Goal: Information Seeking & Learning: Compare options

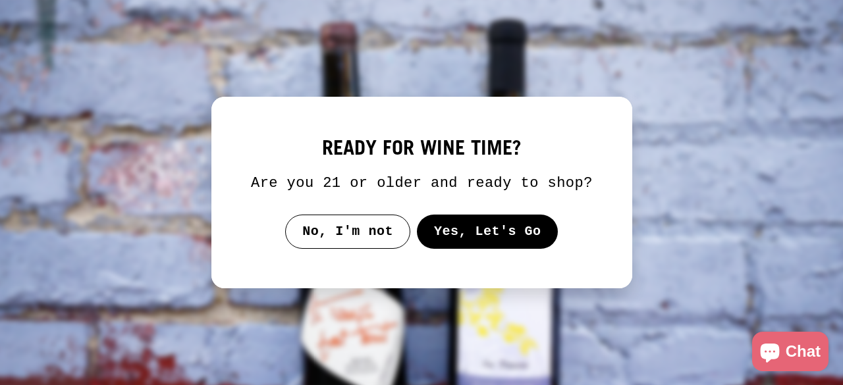
click at [462, 235] on button "Yes, Let's Go" at bounding box center [487, 232] width 142 height 34
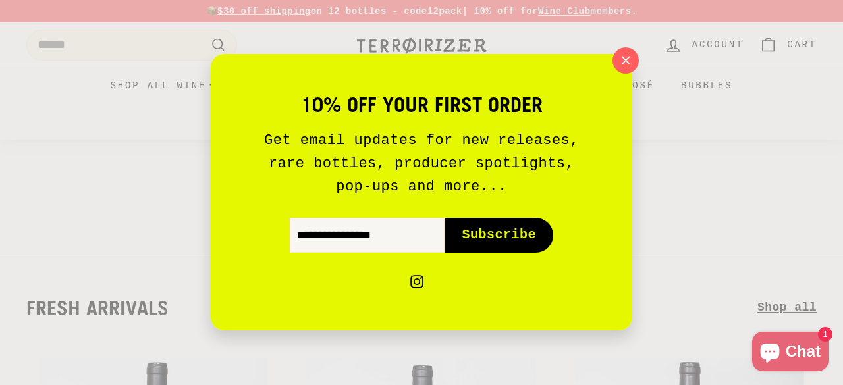
click at [626, 51] on icon "button" at bounding box center [626, 61] width 20 height 20
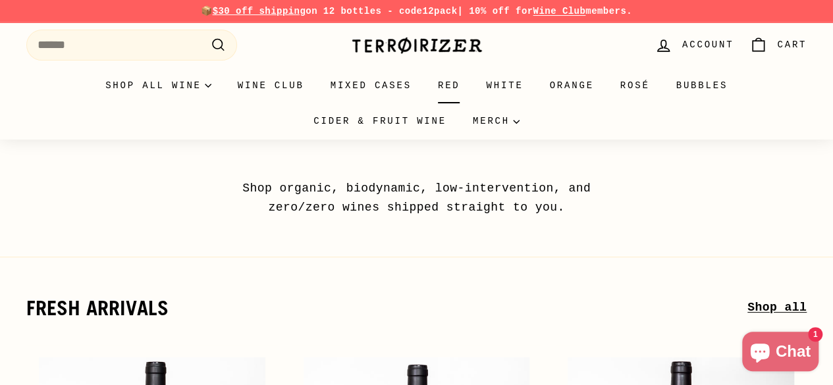
click at [425, 90] on link "Red" at bounding box center [449, 86] width 49 height 36
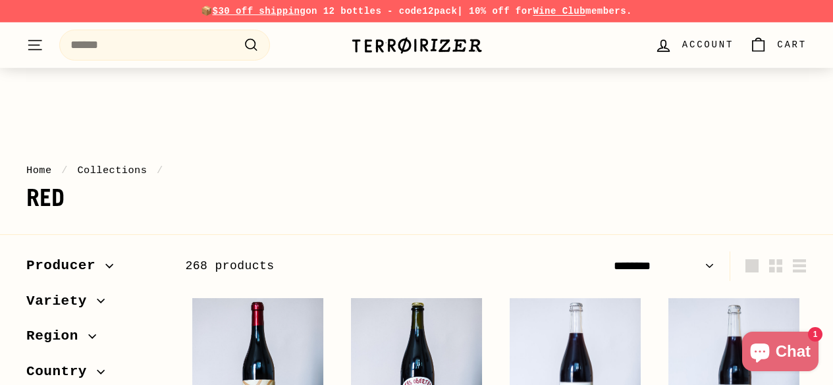
select select "******"
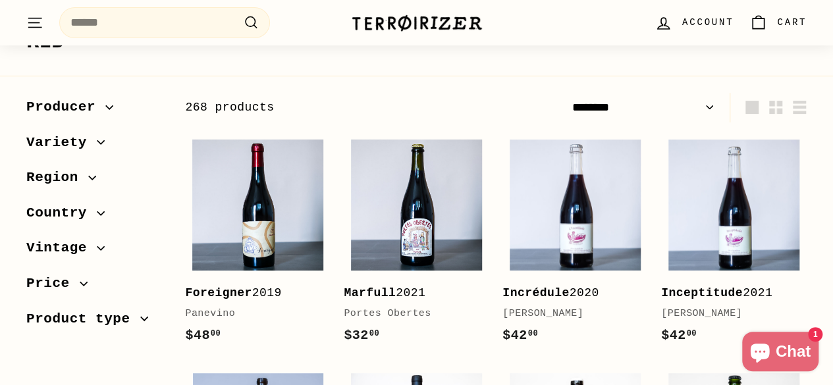
scroll to position [158, 0]
click at [99, 143] on icon "button" at bounding box center [101, 143] width 8 height 8
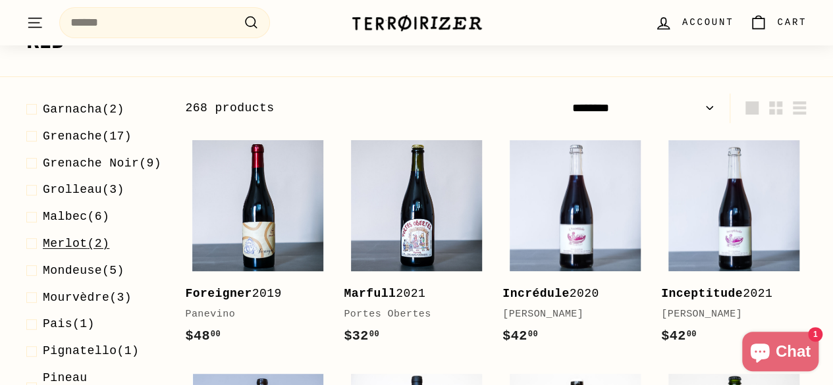
scroll to position [219, 0]
click at [95, 226] on span "Malbec (6)" at bounding box center [76, 216] width 67 height 19
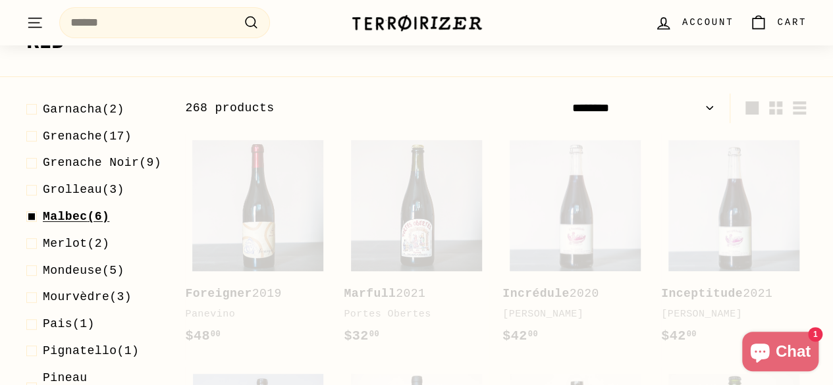
scroll to position [200, 0]
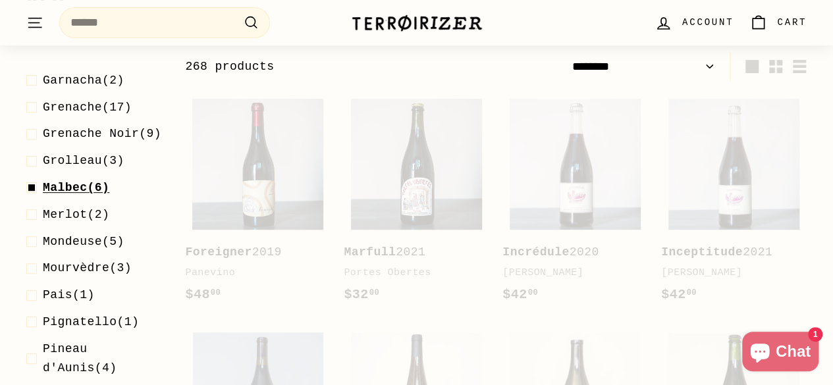
select select "******"
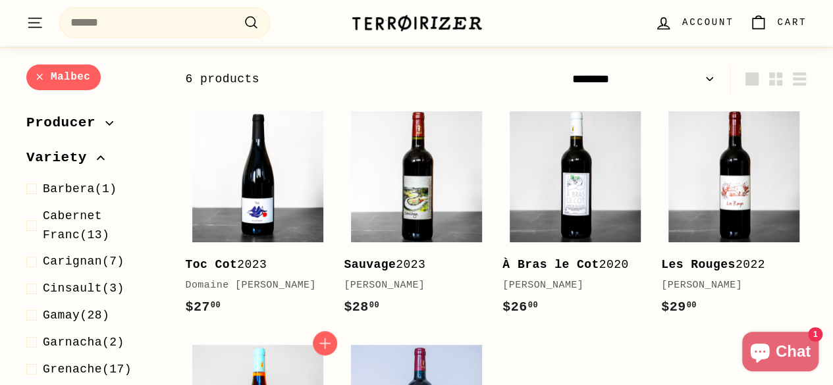
scroll to position [183, 0]
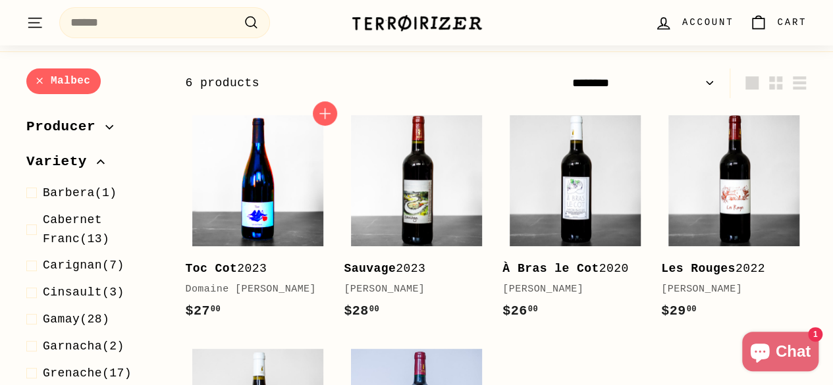
click at [286, 215] on img at bounding box center [257, 180] width 131 height 131
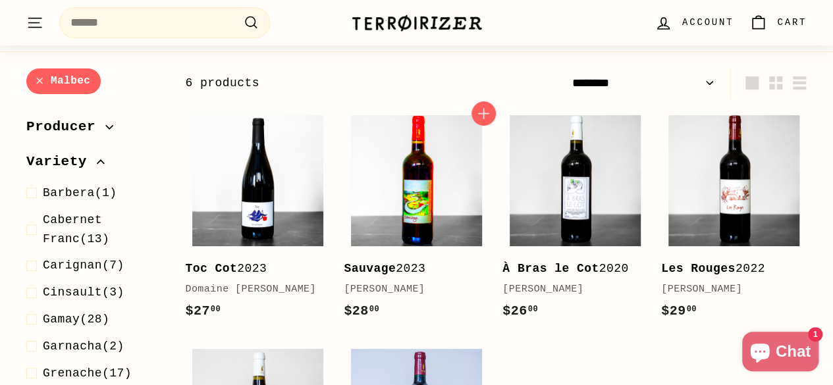
click at [375, 177] on img at bounding box center [416, 180] width 131 height 131
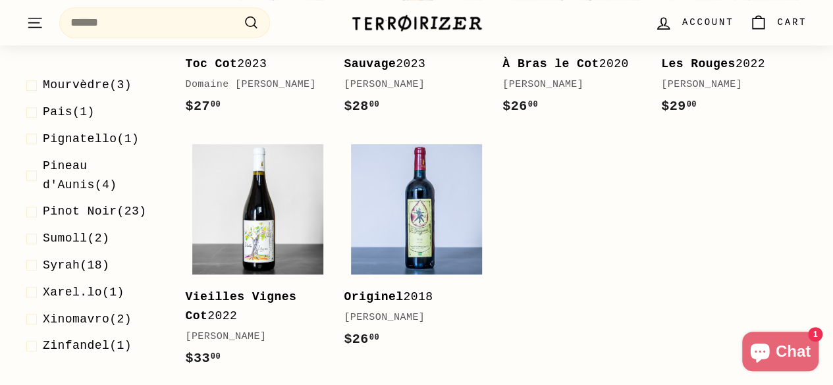
scroll to position [444, 0]
click at [61, 273] on span "Syrah" at bounding box center [61, 266] width 37 height 13
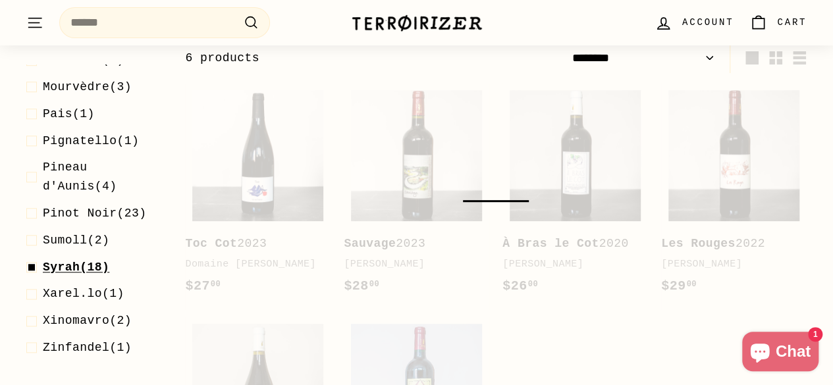
scroll to position [200, 0]
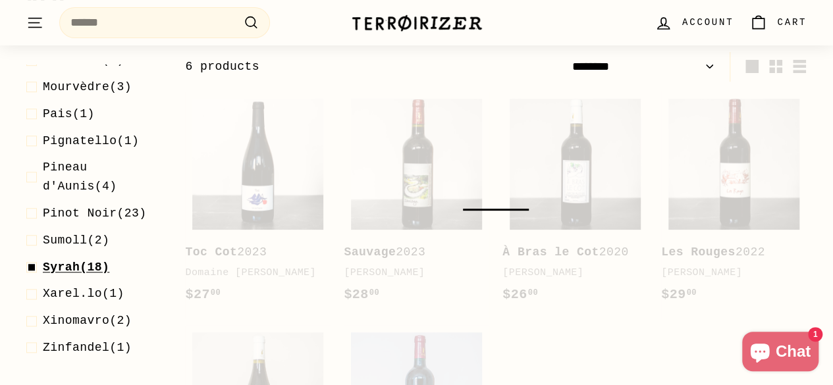
select select "******"
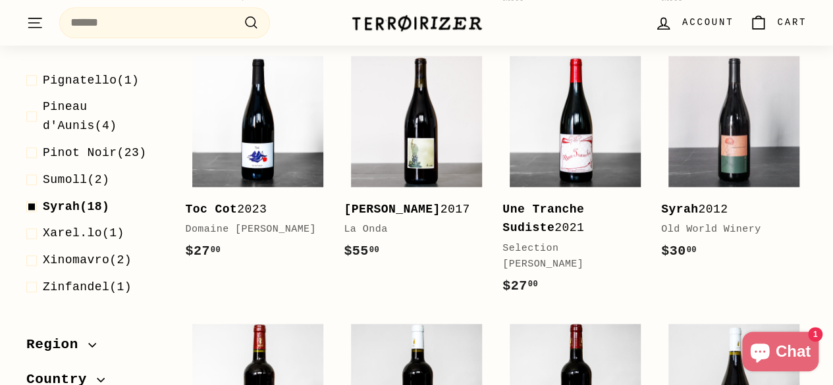
scroll to position [539, 0]
click at [126, 296] on span "Zinfandel (1)" at bounding box center [87, 286] width 89 height 19
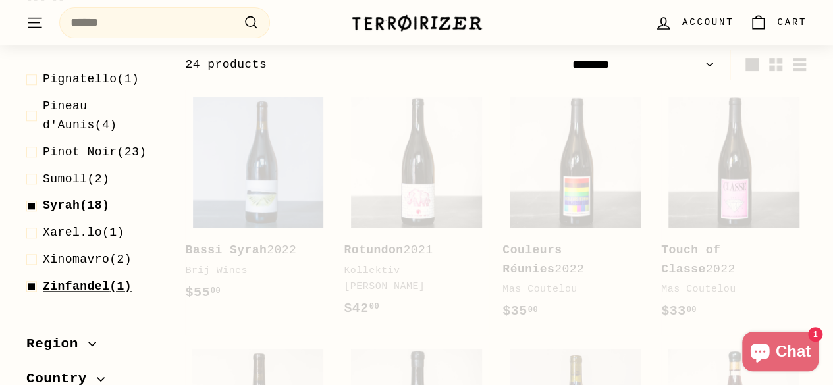
select select "******"
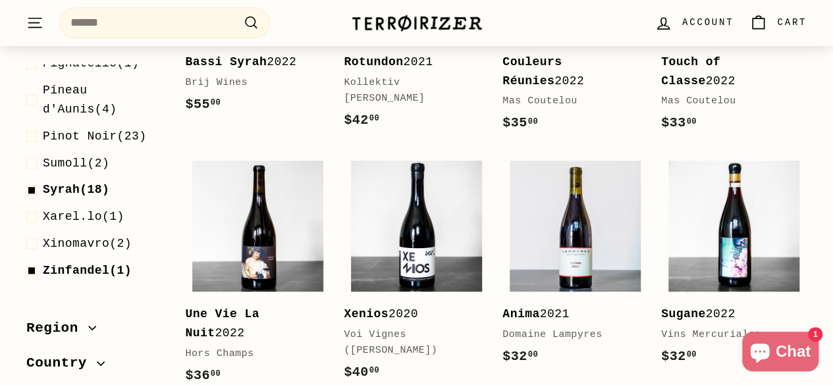
scroll to position [583, 0]
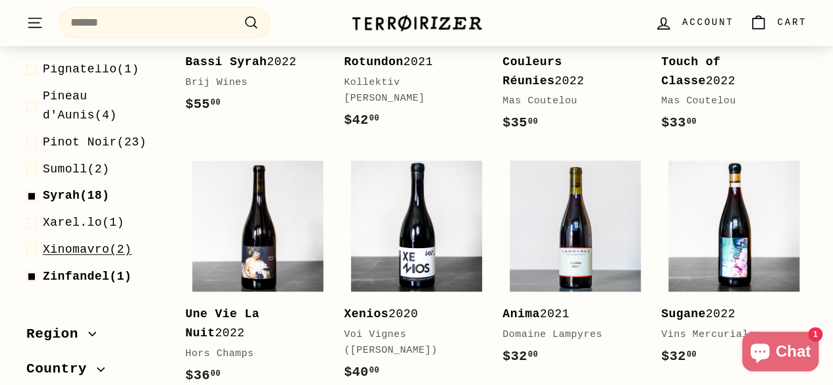
click at [53, 256] on span "Xinomavro" at bounding box center [76, 249] width 67 height 13
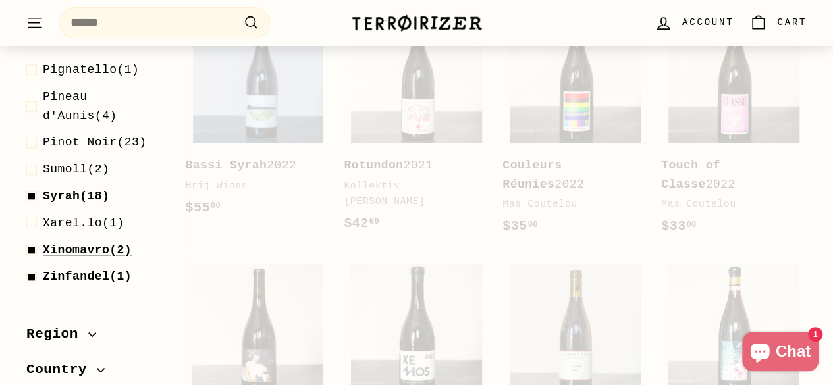
scroll to position [200, 0]
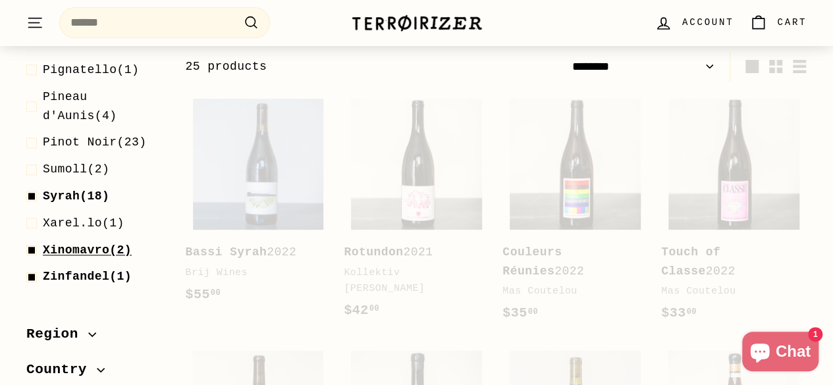
select select "******"
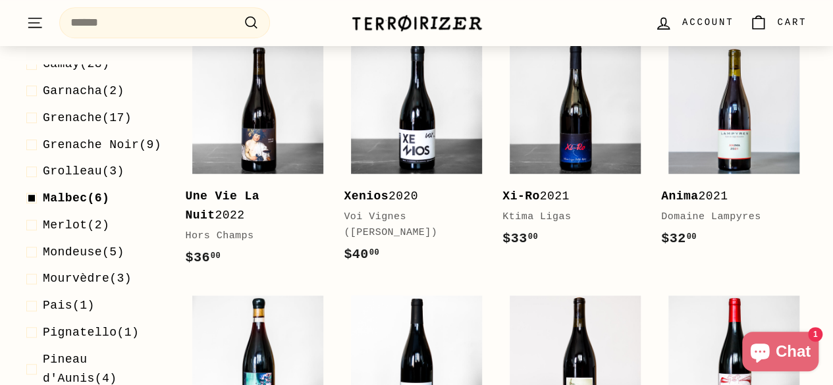
scroll to position [354, 0]
click at [30, 207] on span at bounding box center [34, 197] width 16 height 19
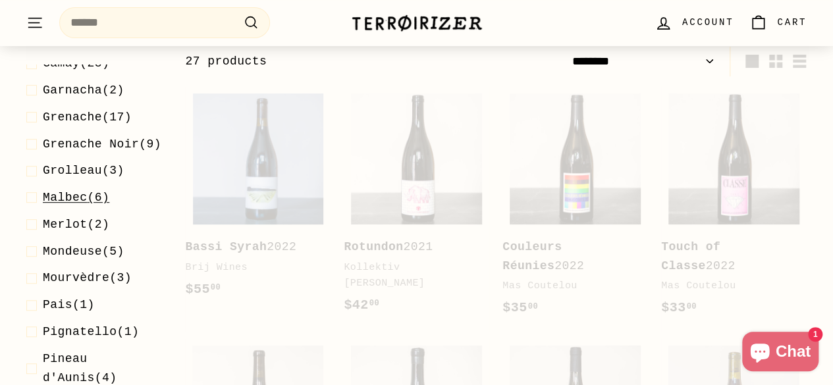
scroll to position [200, 0]
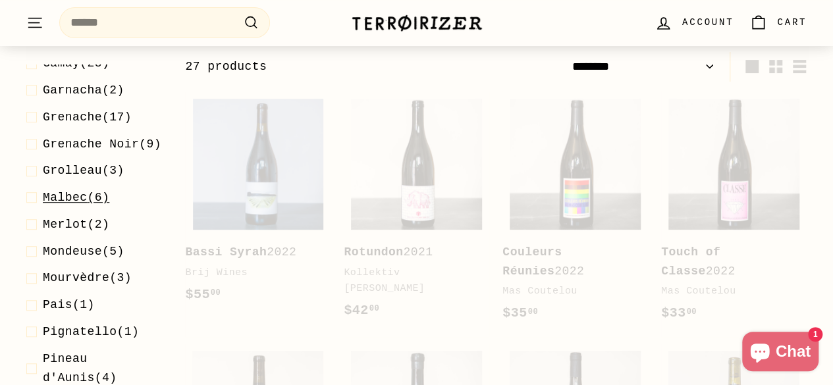
select select "******"
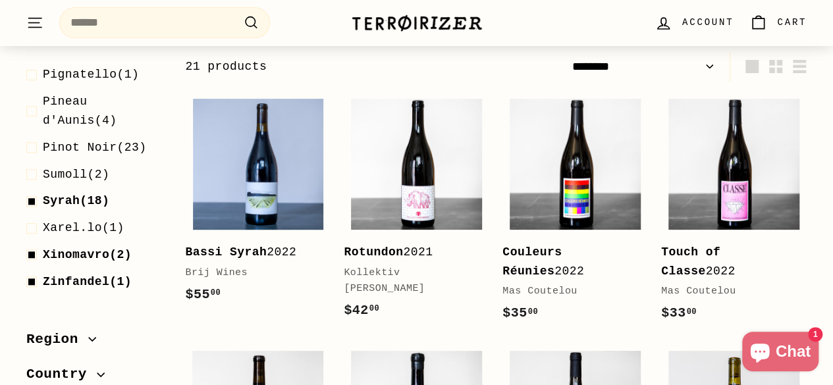
scroll to position [585, 0]
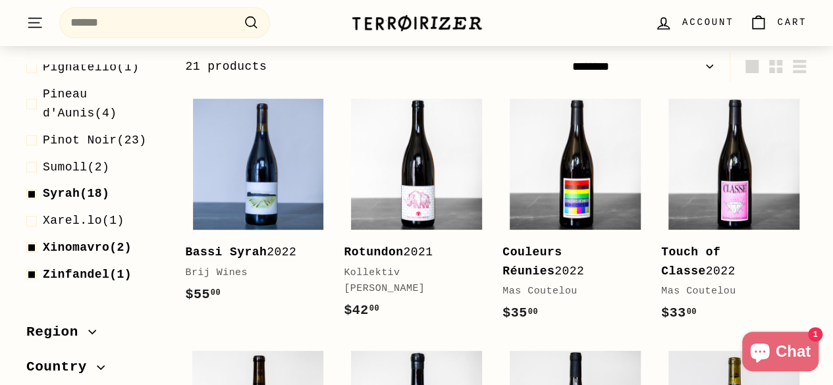
click at [30, 204] on span at bounding box center [34, 193] width 16 height 19
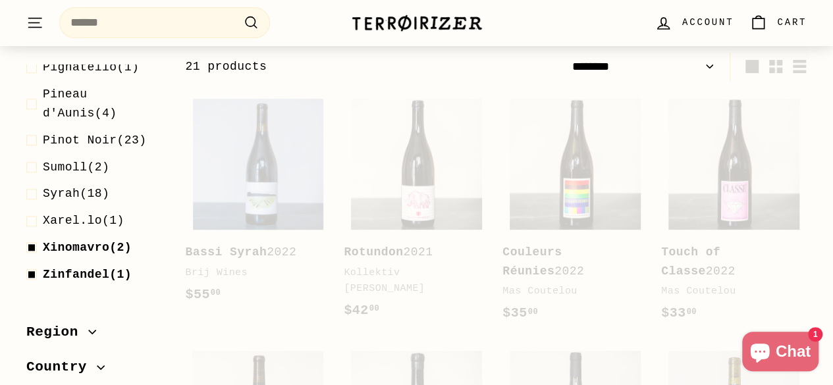
select select "******"
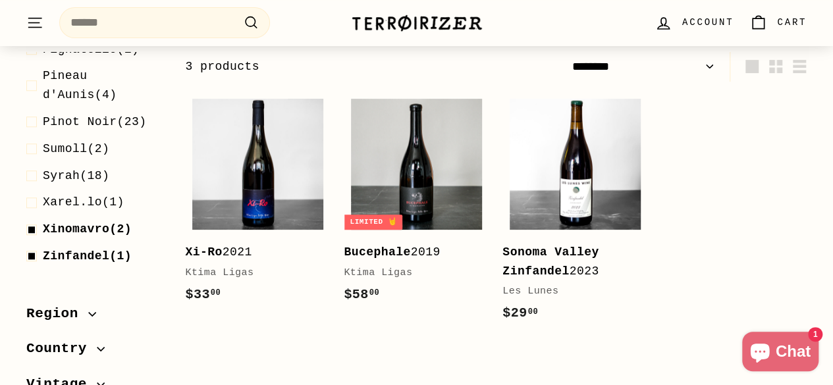
scroll to position [560, 0]
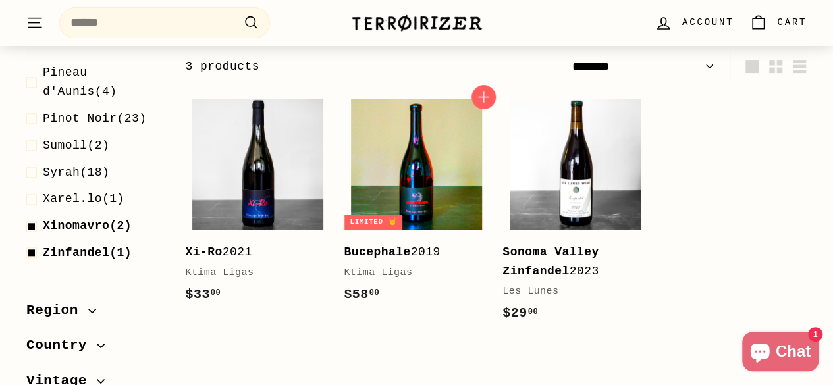
click at [393, 167] on img at bounding box center [416, 164] width 131 height 131
click at [377, 178] on img at bounding box center [416, 164] width 131 height 131
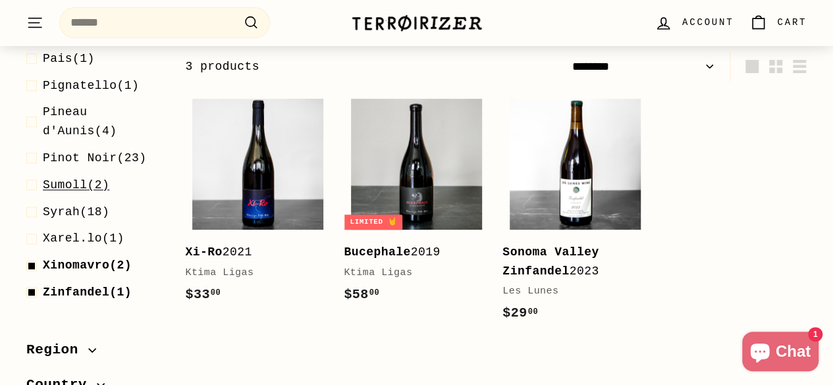
scroll to position [518, 0]
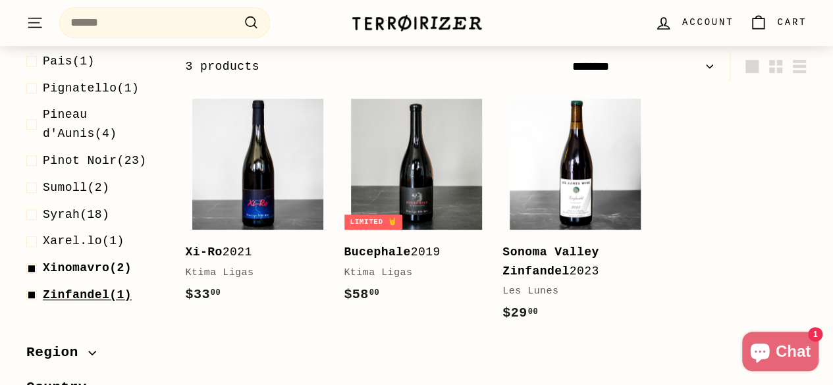
click at [31, 305] on span at bounding box center [34, 295] width 16 height 19
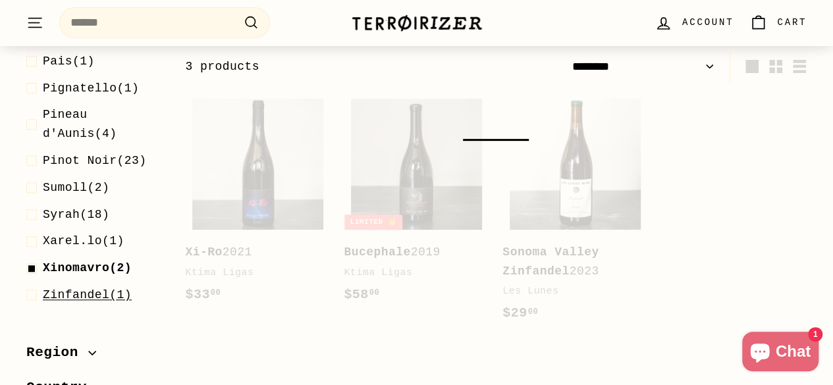
select select "******"
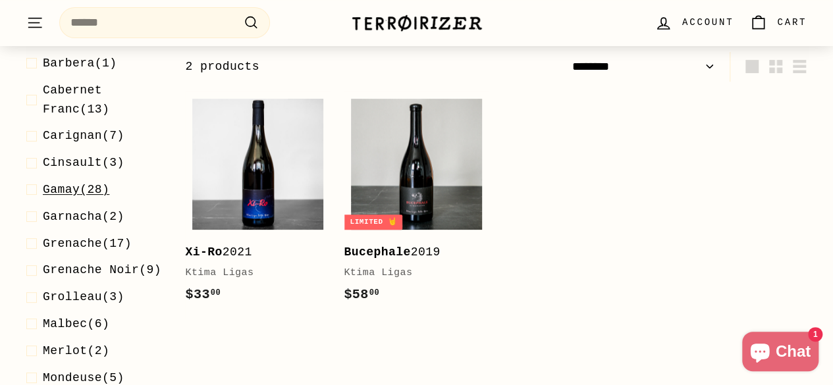
scroll to position [119, 0]
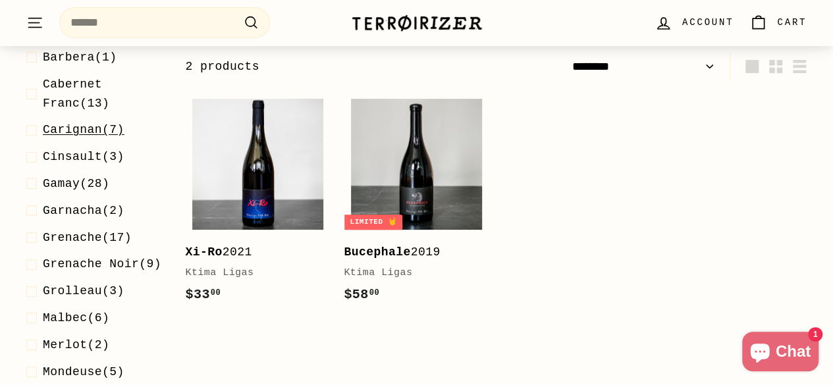
click at [30, 128] on span at bounding box center [34, 130] width 16 height 19
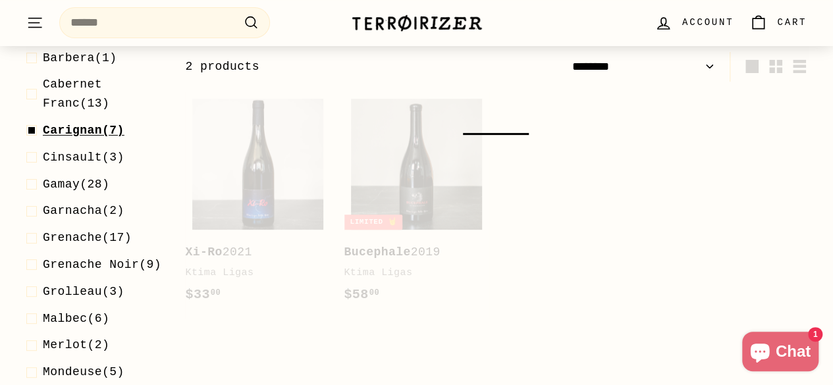
select select "******"
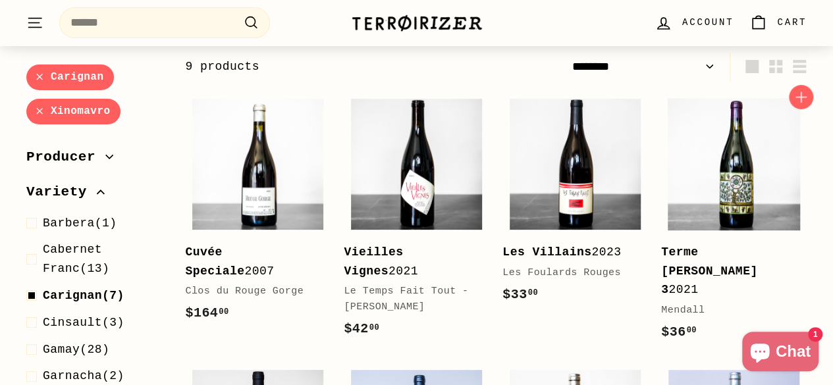
click at [678, 247] on b "Terme de Laureano 3" at bounding box center [709, 271] width 96 height 51
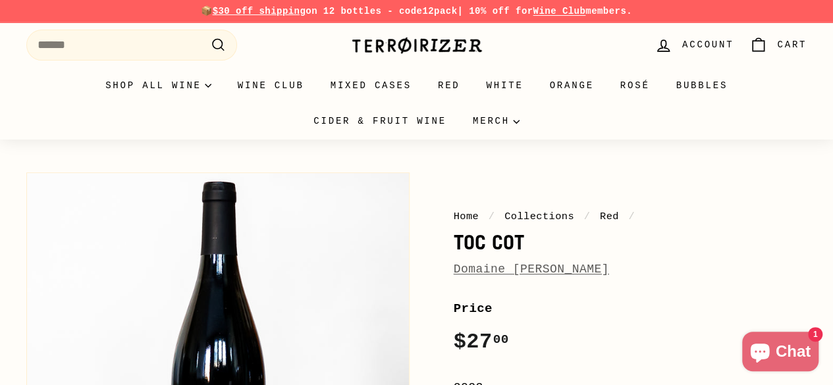
click at [470, 242] on h1 "Toc Cot" at bounding box center [631, 242] width 354 height 22
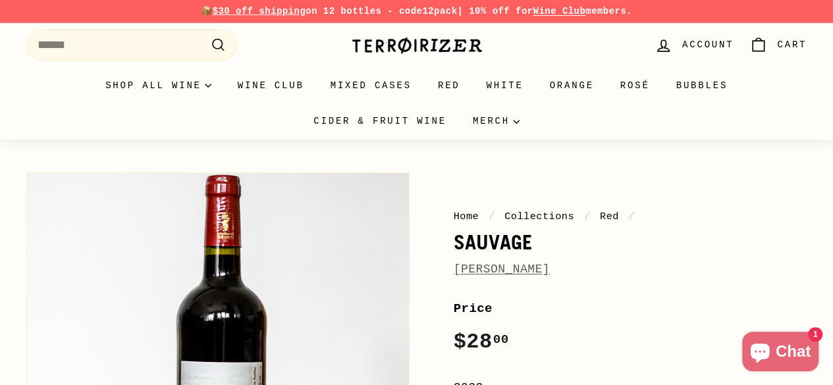
click at [481, 244] on h1 "Sauvage" at bounding box center [631, 242] width 354 height 22
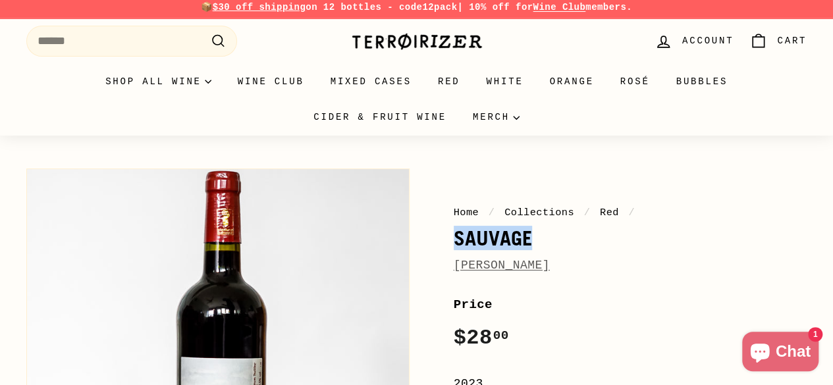
scroll to position [3, 0]
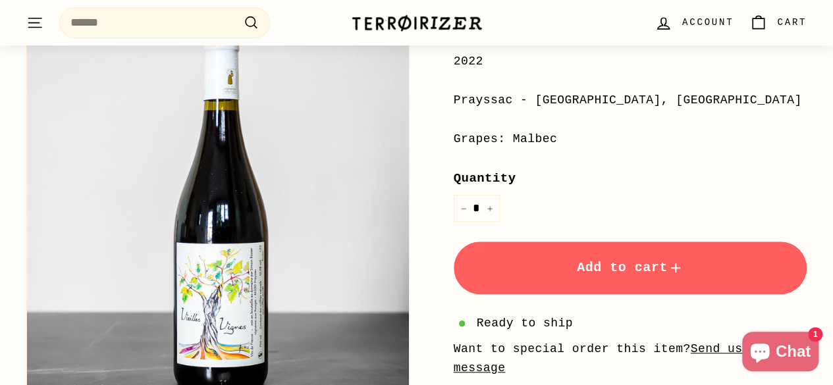
scroll to position [326, 0]
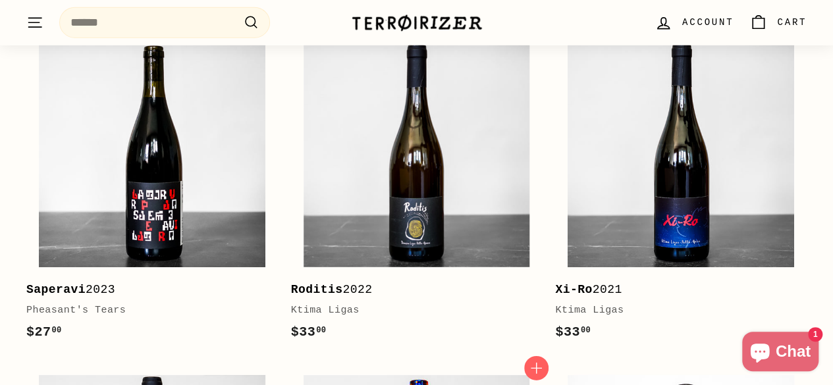
scroll to position [1837, 0]
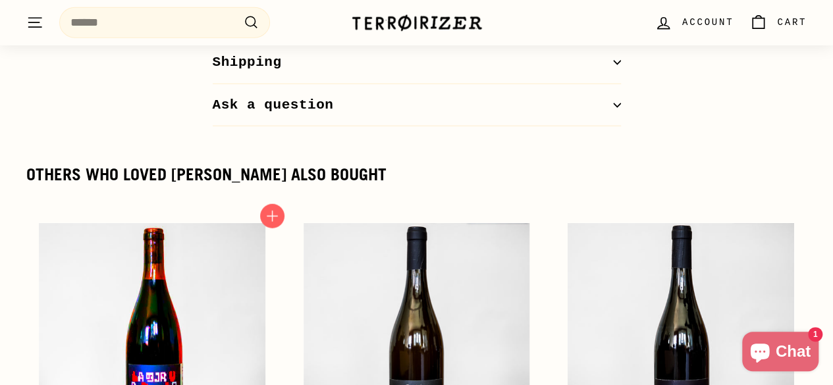
scroll to position [1653, 0]
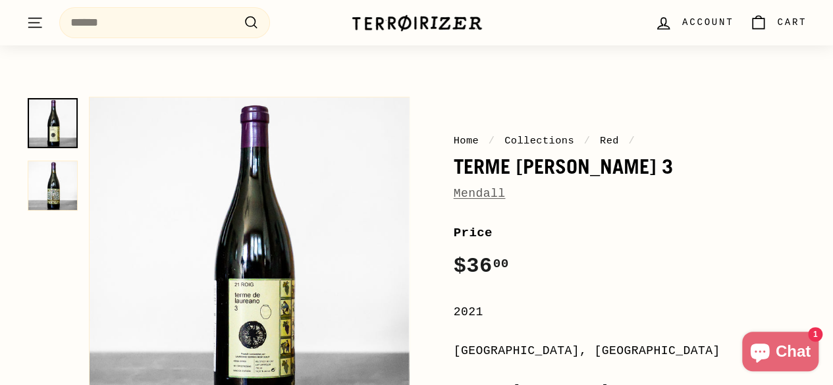
scroll to position [74, 0]
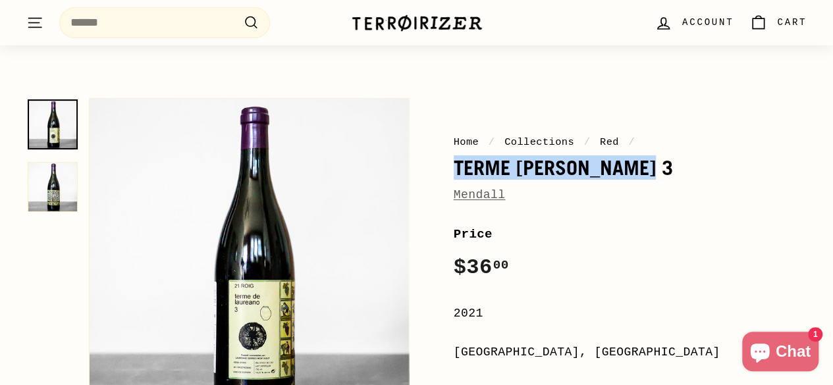
drag, startPoint x: 454, startPoint y: 175, endPoint x: 651, endPoint y: 172, distance: 197.6
click at [651, 172] on h1 "Terme [PERSON_NAME] 3" at bounding box center [631, 168] width 354 height 22
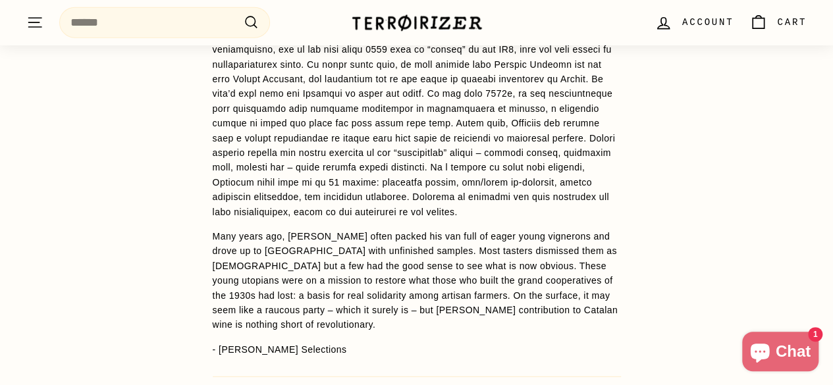
scroll to position [1576, 0]
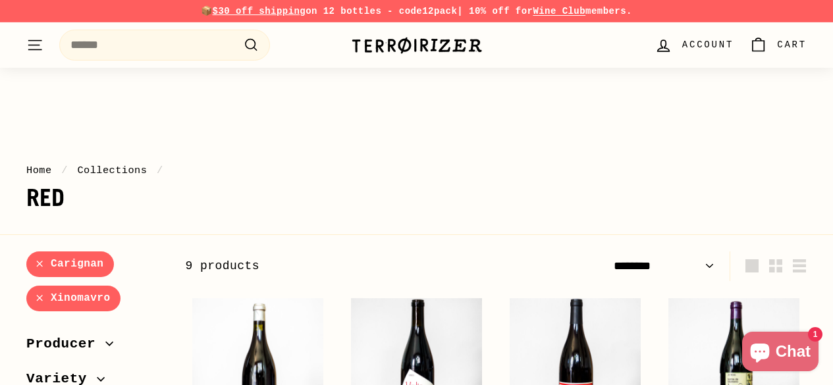
select select "******"
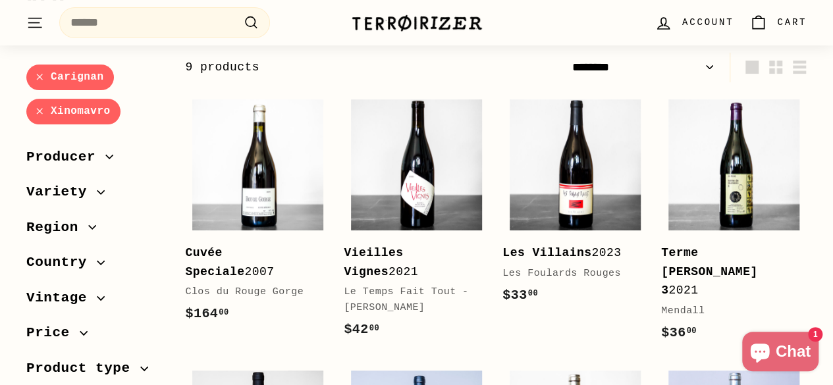
scroll to position [200, 0]
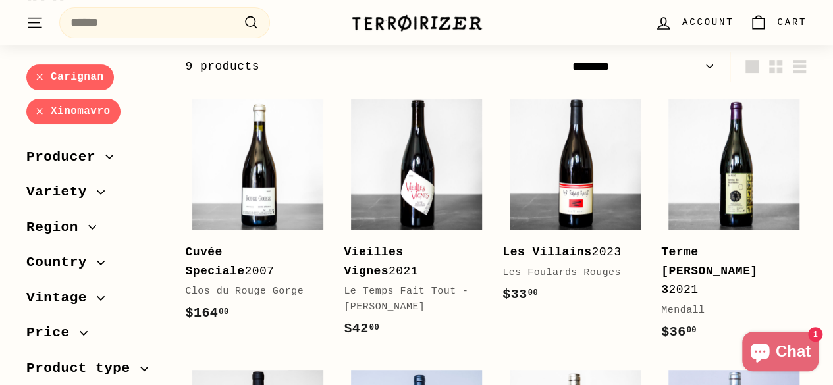
click at [38, 71] on link "Carignan" at bounding box center [70, 78] width 88 height 26
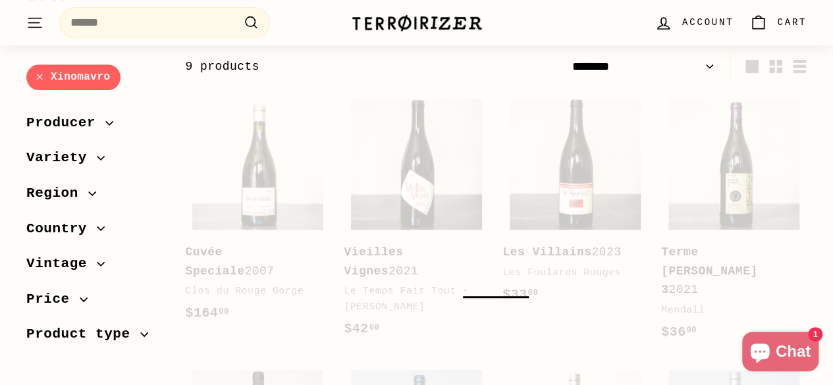
select select "******"
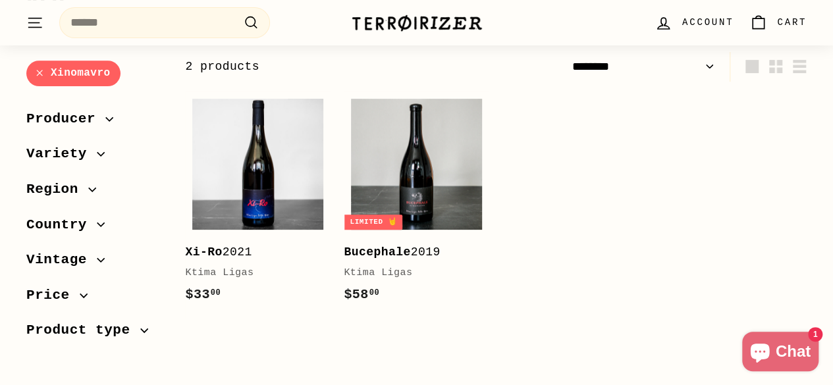
click at [38, 73] on link "Xinomavro" at bounding box center [73, 74] width 94 height 26
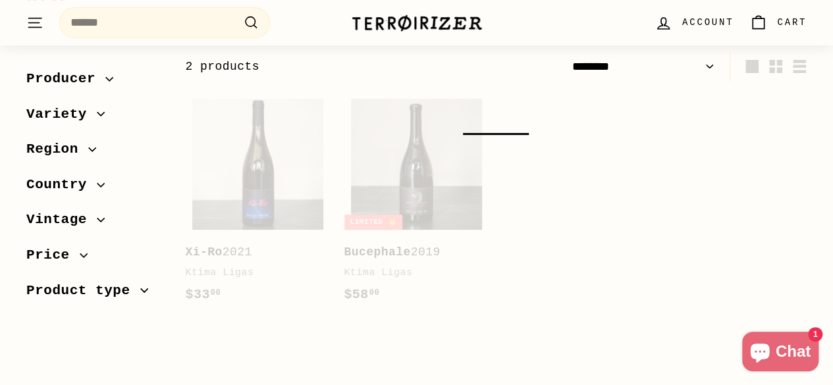
select select "******"
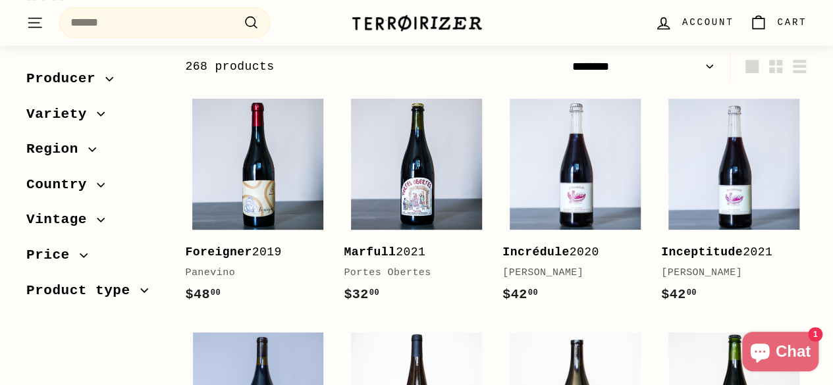
click at [88, 121] on span "Variety" at bounding box center [61, 114] width 70 height 22
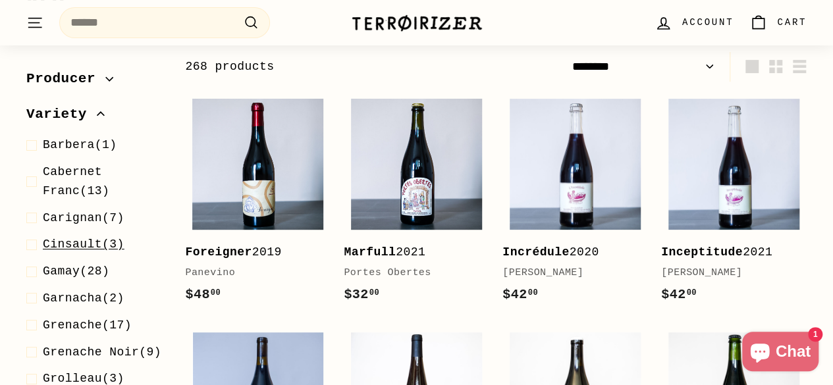
scroll to position [43, 0]
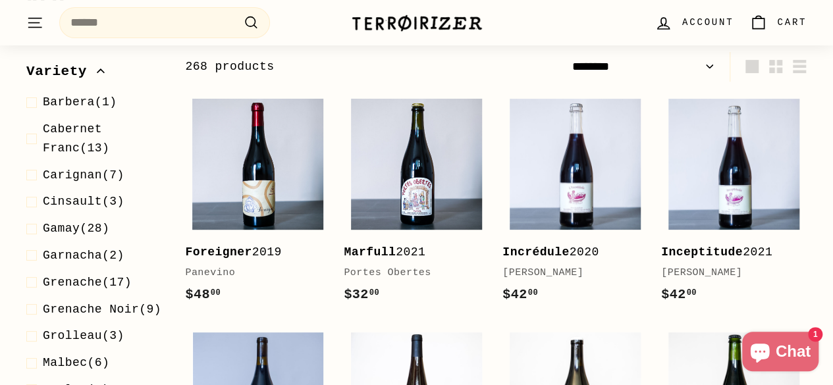
click at [97, 68] on icon "button" at bounding box center [101, 71] width 8 height 8
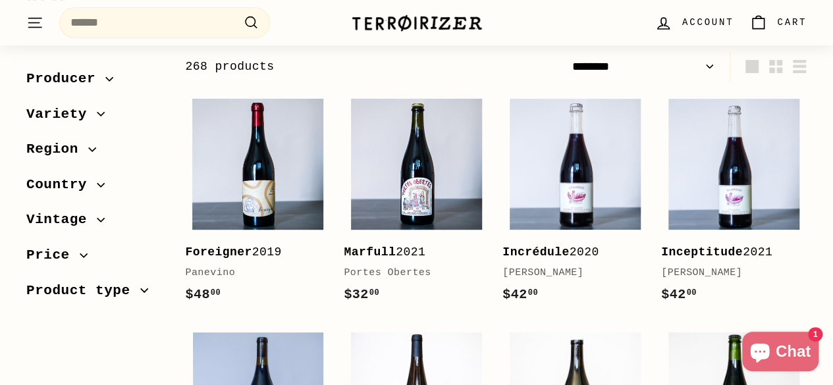
scroll to position [0, 0]
click at [63, 219] on span "Vintage" at bounding box center [61, 220] width 70 height 22
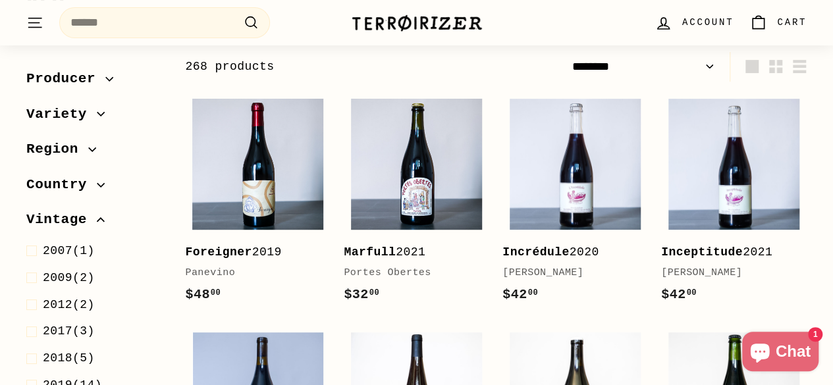
click at [86, 118] on span "Variety" at bounding box center [61, 114] width 70 height 22
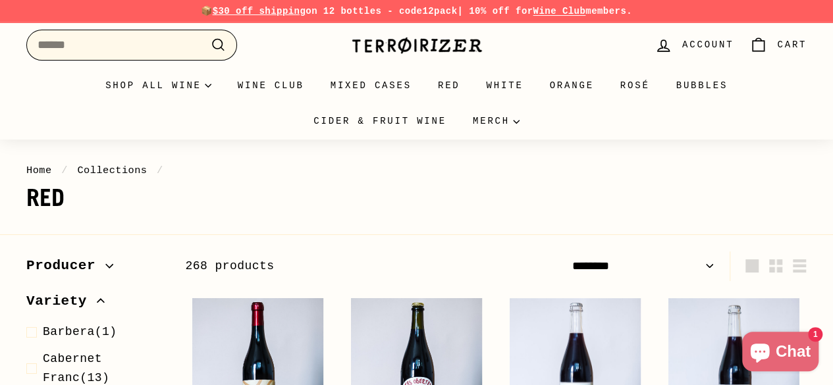
click at [108, 51] on input "Search" at bounding box center [131, 45] width 211 height 31
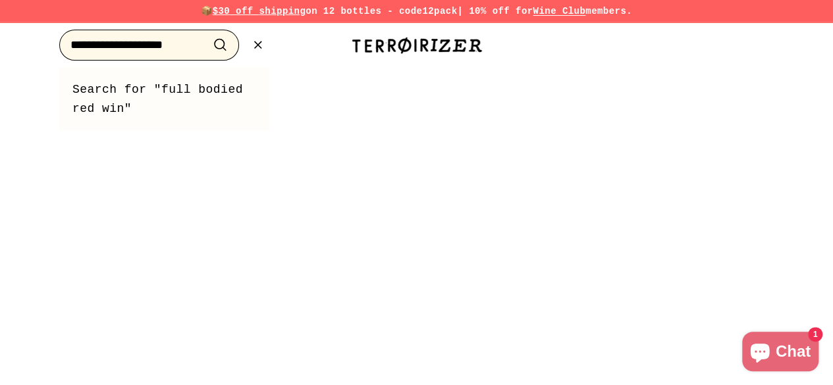
type input "**********"
click at [208, 35] on button ".cls-1{fill:none;stroke:#000;stroke-miterlimit:10;stroke-width:2px} Search" at bounding box center [220, 45] width 24 height 20
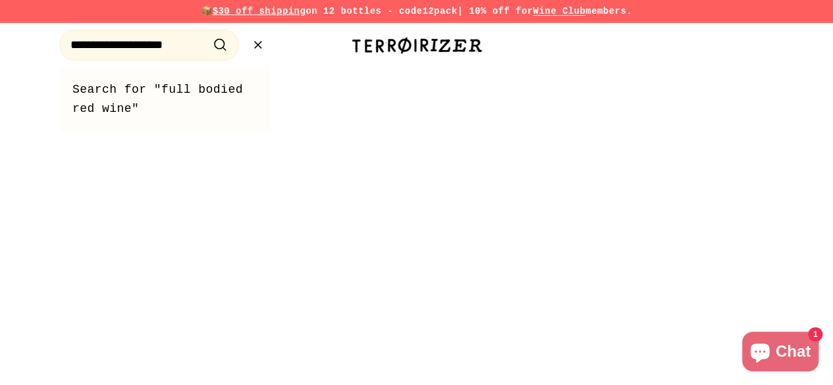
select select "******"
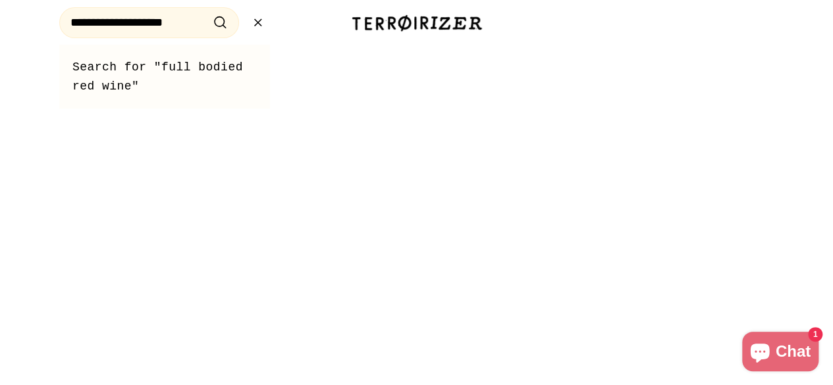
select select "******"
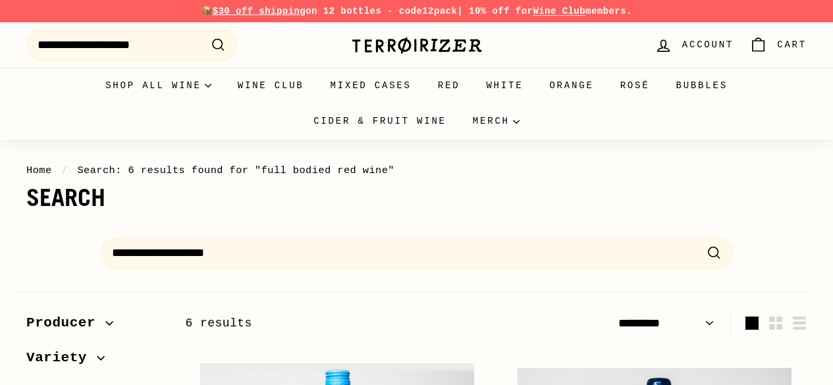
select select "*********"
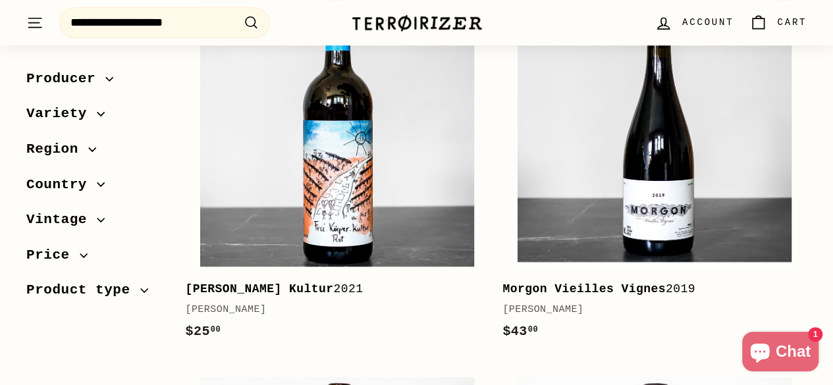
scroll to position [372, 0]
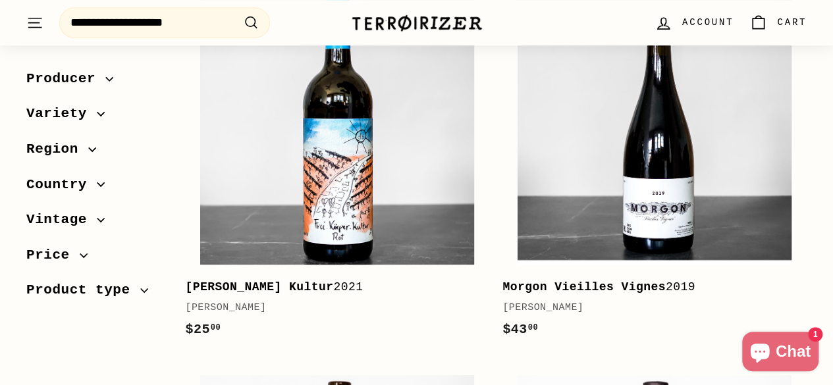
click at [222, 285] on b "[PERSON_NAME] Kultur" at bounding box center [259, 287] width 148 height 13
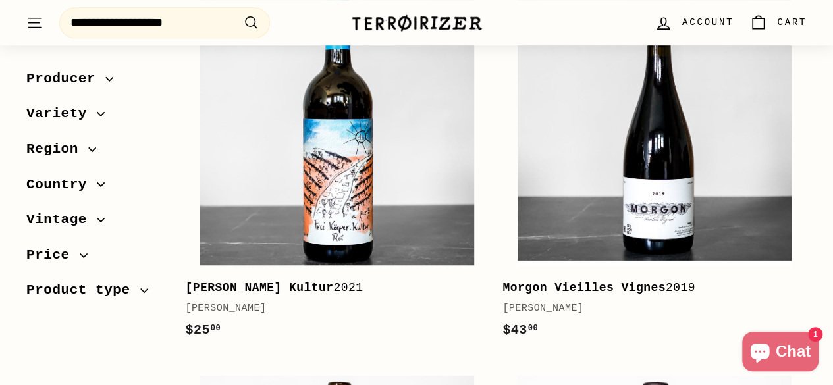
click at [631, 289] on b "Morgon Vieilles Vignes" at bounding box center [584, 287] width 163 height 13
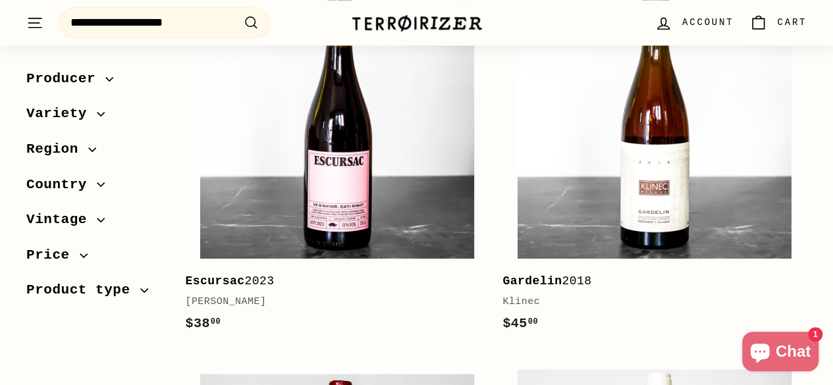
scroll to position [764, 0]
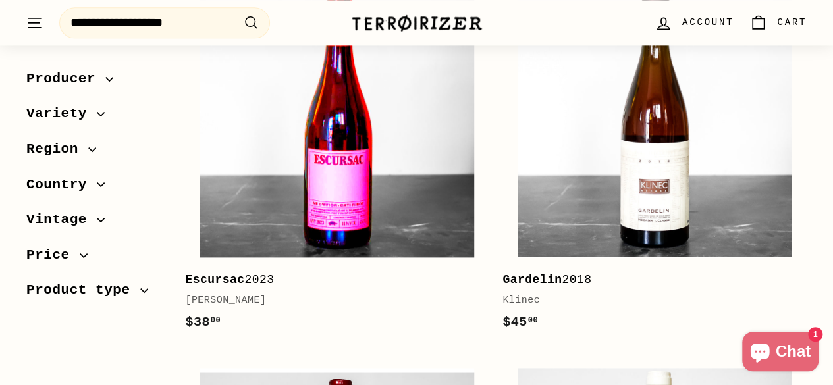
click at [381, 130] on img at bounding box center [337, 121] width 274 height 274
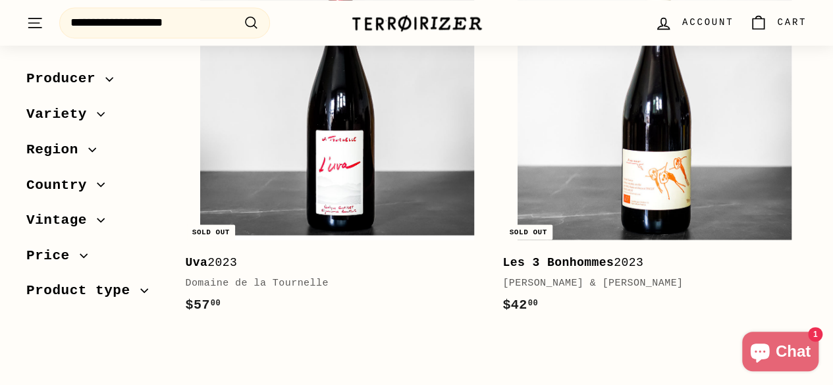
scroll to position [1167, 0]
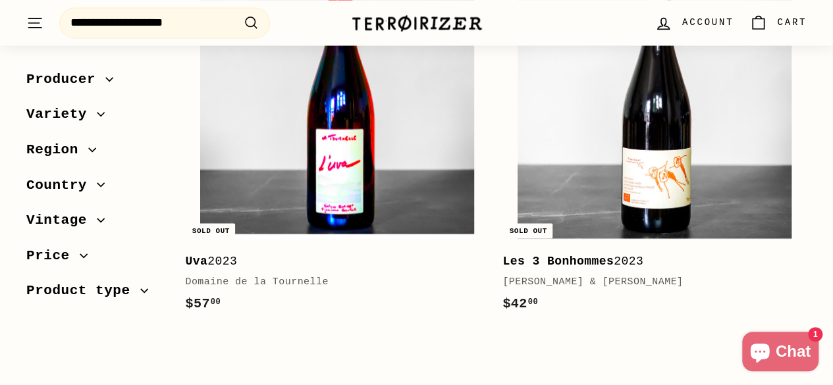
click at [352, 178] on img at bounding box center [337, 102] width 274 height 274
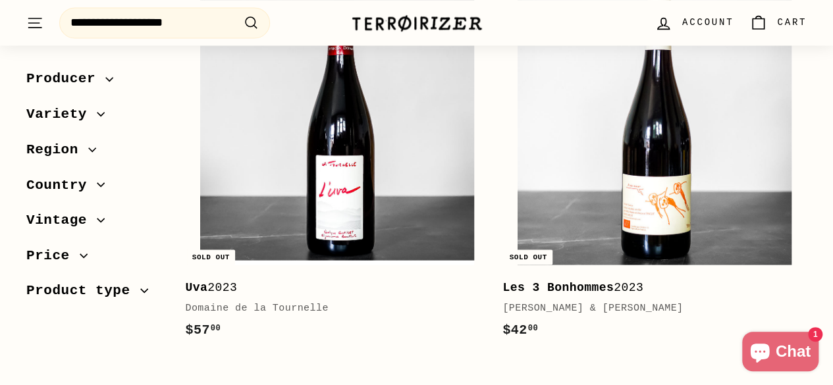
scroll to position [1139, 0]
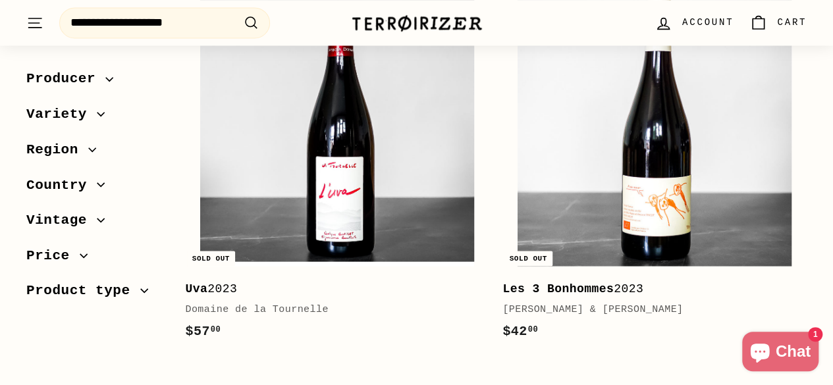
click at [534, 289] on b "Les 3 Bonhommes" at bounding box center [558, 288] width 111 height 13
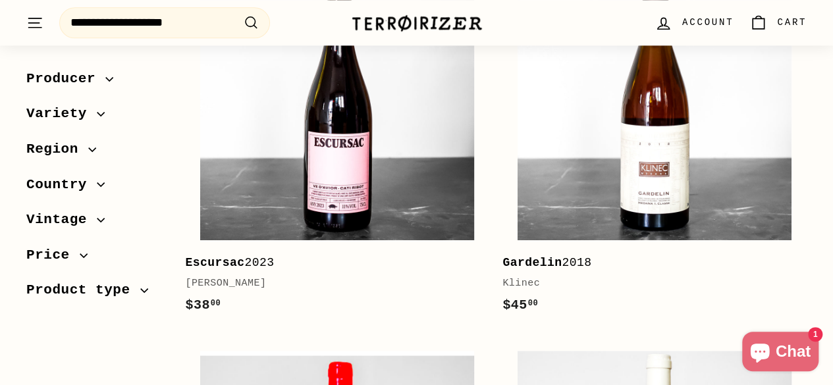
scroll to position [779, 0]
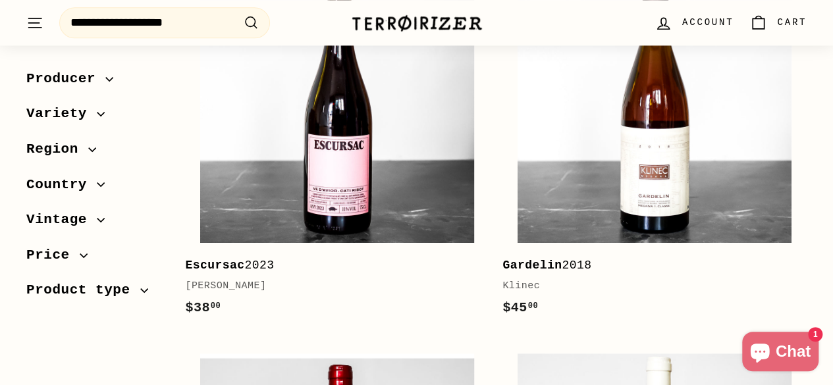
click at [97, 117] on icon "button" at bounding box center [101, 114] width 8 height 8
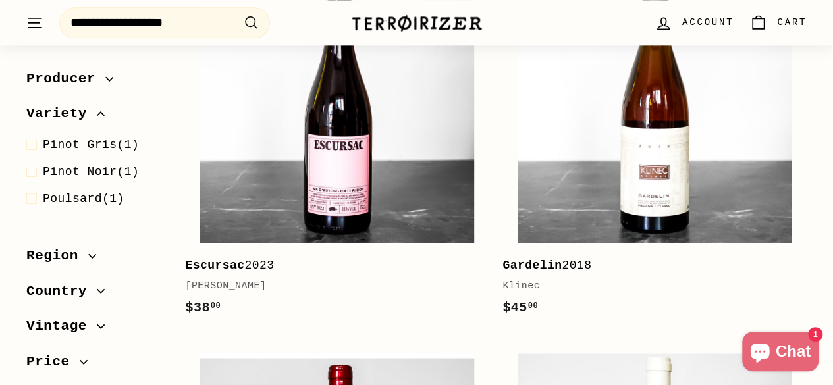
click at [97, 113] on icon "button" at bounding box center [101, 114] width 8 height 8
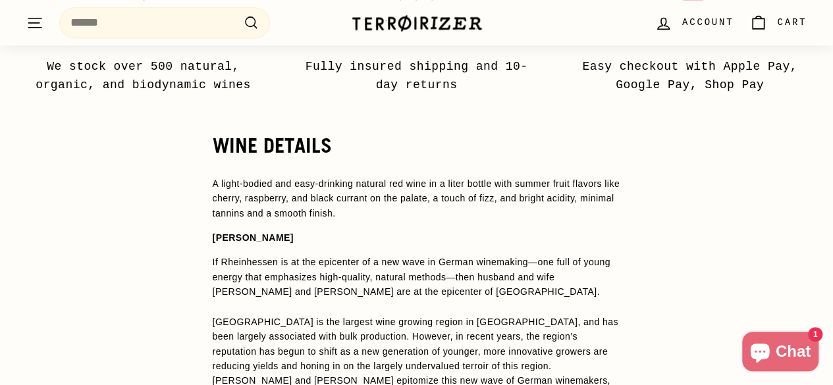
scroll to position [929, 0]
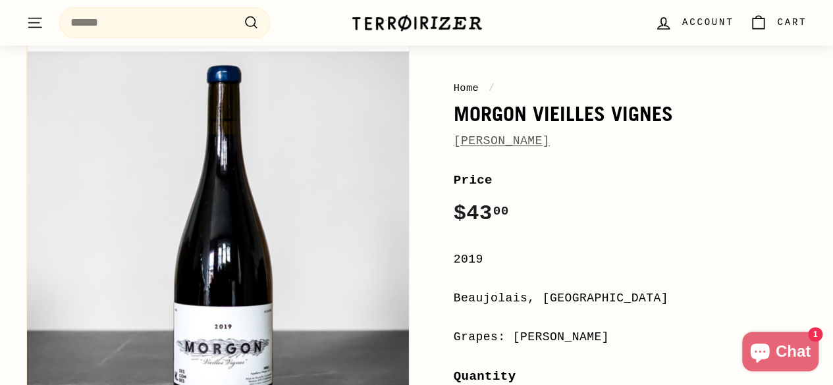
scroll to position [148, 0]
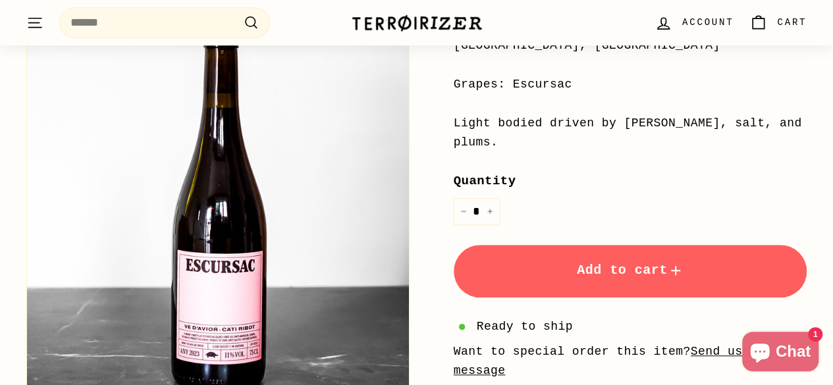
scroll to position [380, 0]
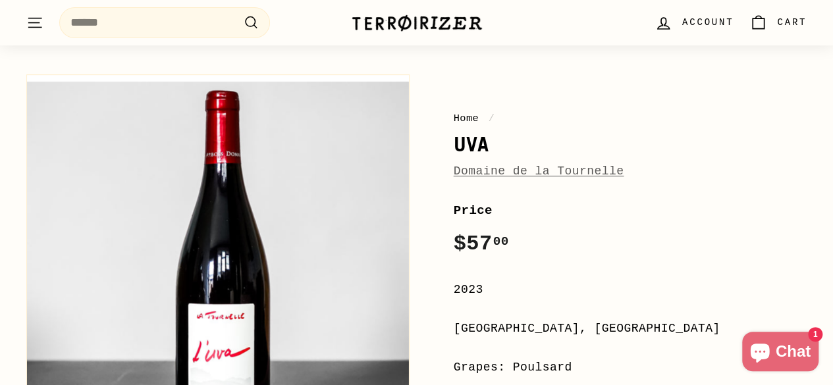
scroll to position [88, 0]
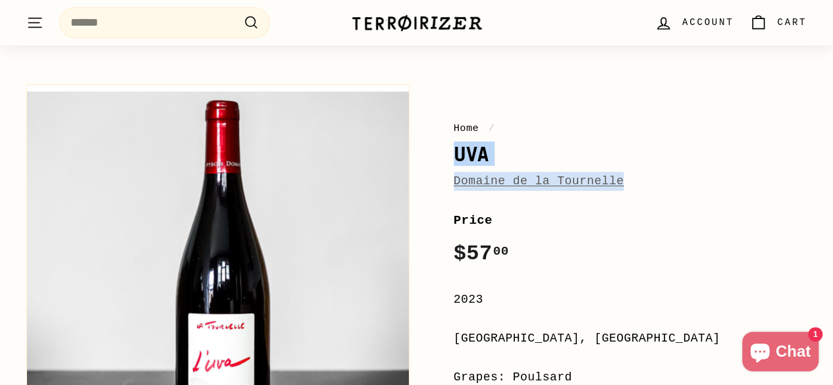
drag, startPoint x: 449, startPoint y: 158, endPoint x: 611, endPoint y: 188, distance: 164.8
click at [611, 188] on div "Home / Uva Domaine de la Tournelle Price Regular price $57 00 $57.00 / 2023 [GE…" at bounding box center [615, 383] width 383 height 610
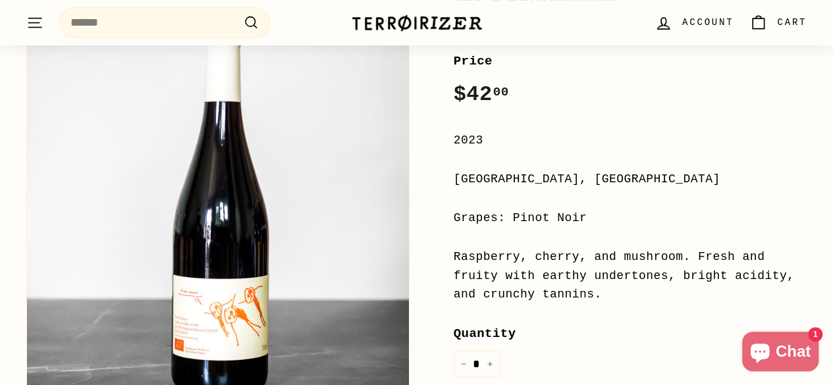
scroll to position [236, 0]
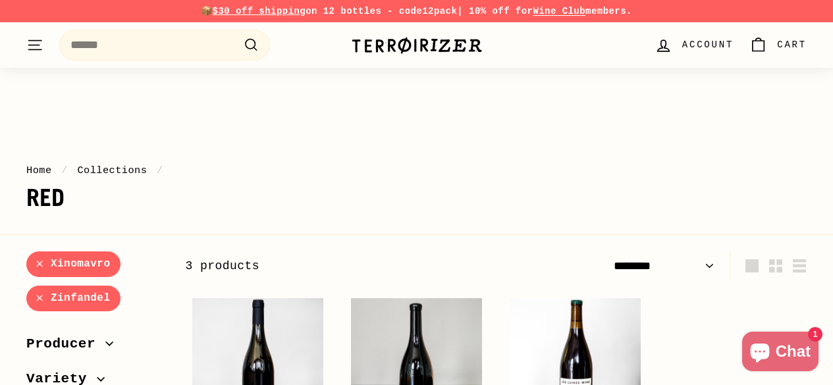
select select "******"
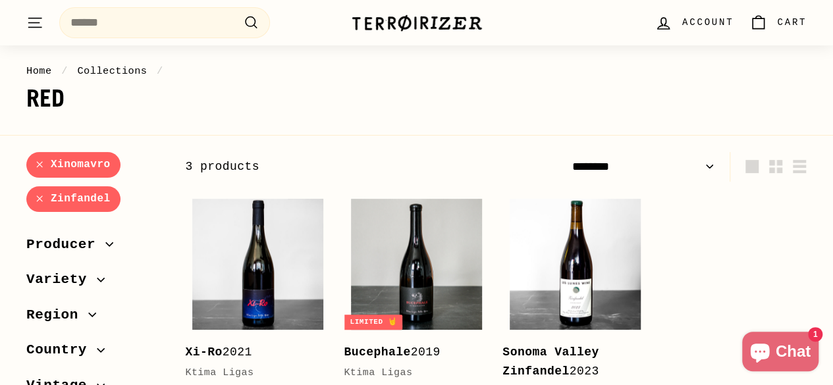
scroll to position [100, 0]
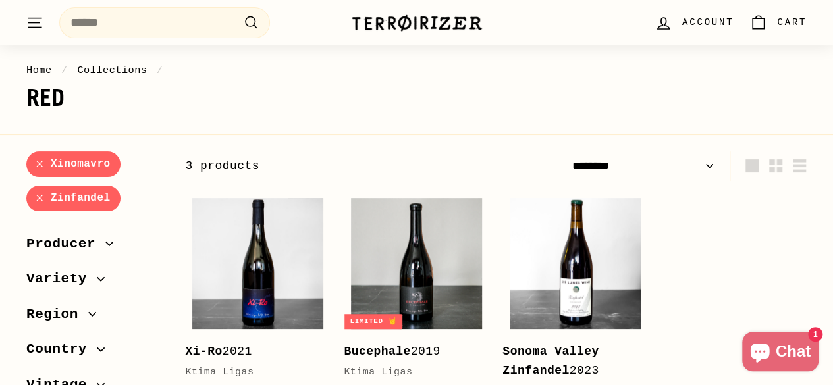
click at [36, 163] on link "Xinomavro" at bounding box center [73, 164] width 94 height 26
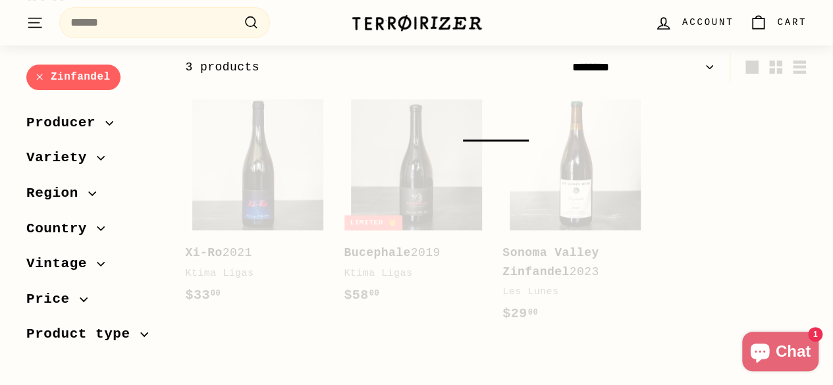
scroll to position [200, 0]
select select "******"
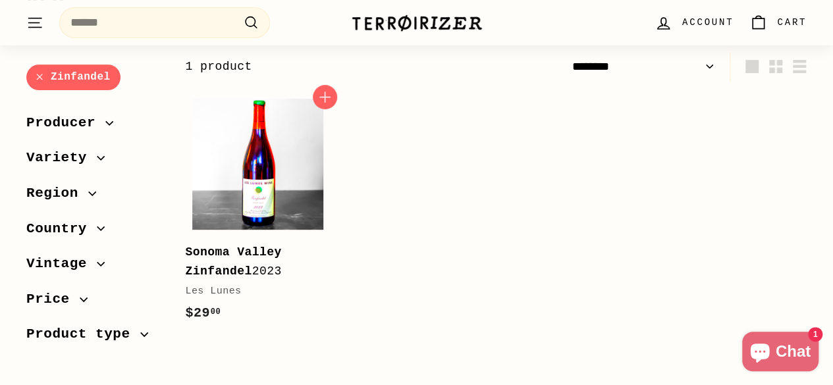
click at [221, 199] on img at bounding box center [257, 164] width 131 height 131
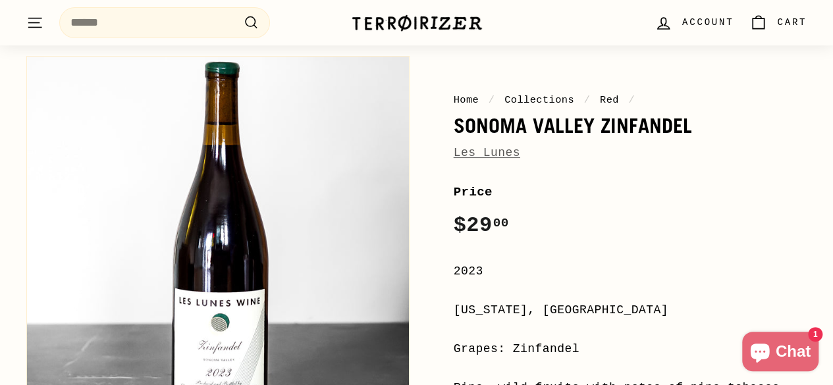
scroll to position [101, 0]
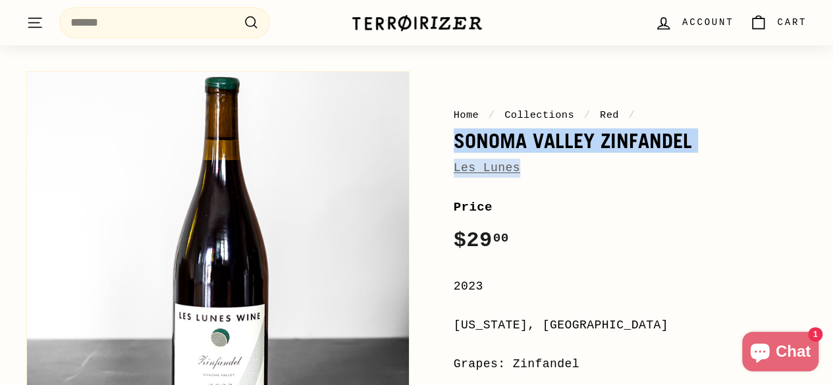
drag, startPoint x: 447, startPoint y: 141, endPoint x: 530, endPoint y: 169, distance: 88.3
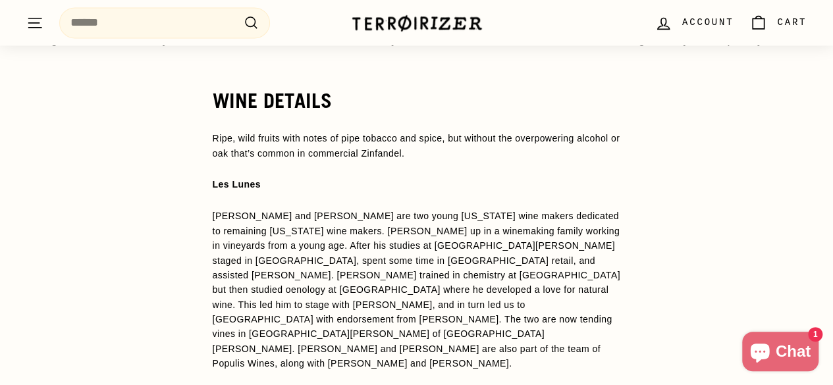
scroll to position [1052, 0]
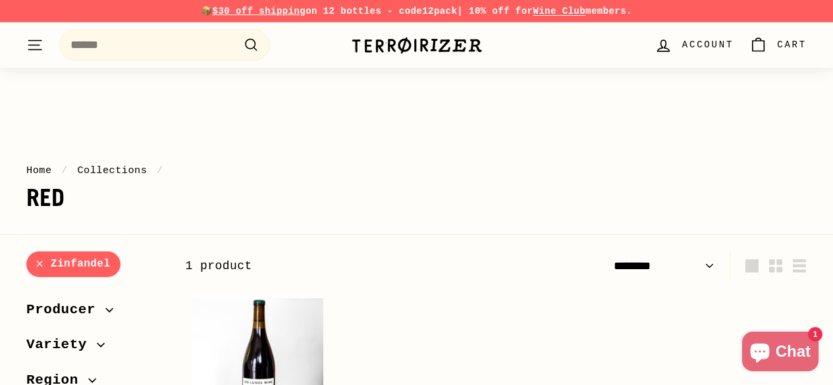
select select "******"
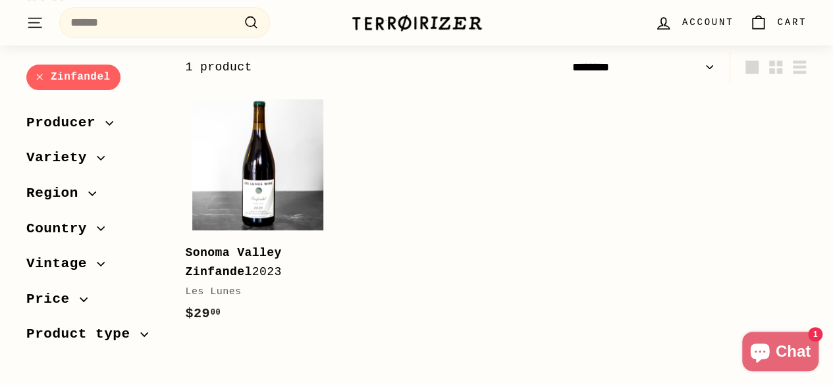
scroll to position [200, 0]
click at [40, 78] on link "Zinfandel" at bounding box center [73, 78] width 94 height 26
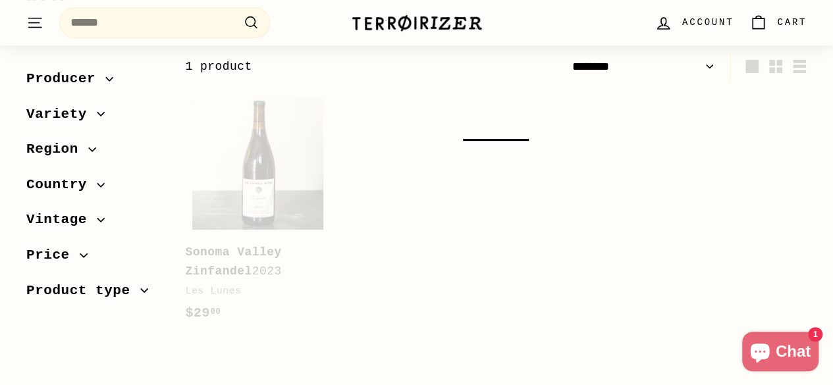
select select "******"
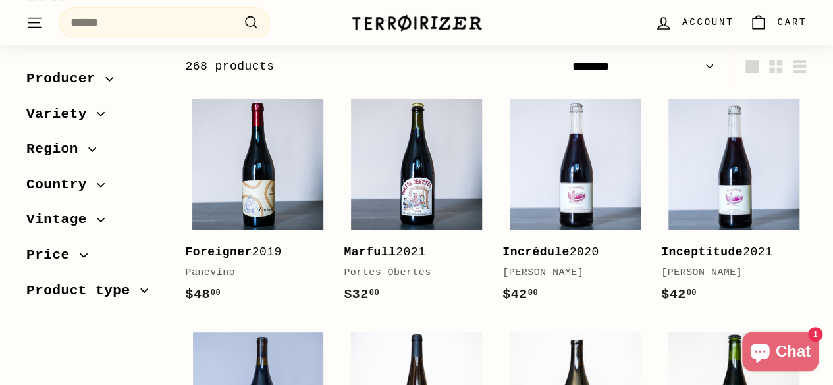
click at [75, 118] on span "Variety" at bounding box center [61, 114] width 70 height 22
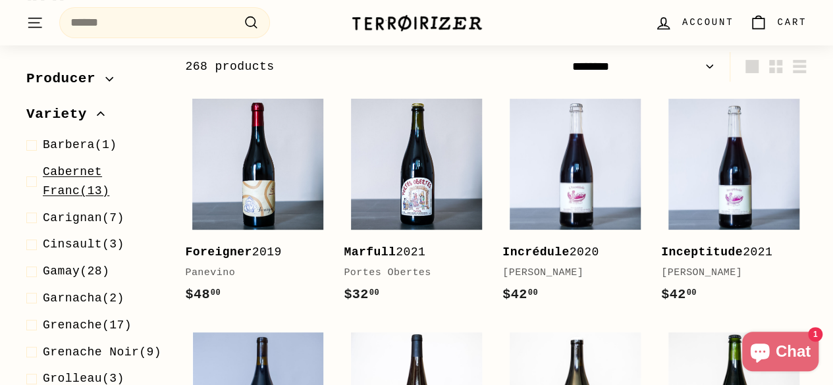
click at [65, 169] on span "Cabernet Franc" at bounding box center [72, 181] width 59 height 32
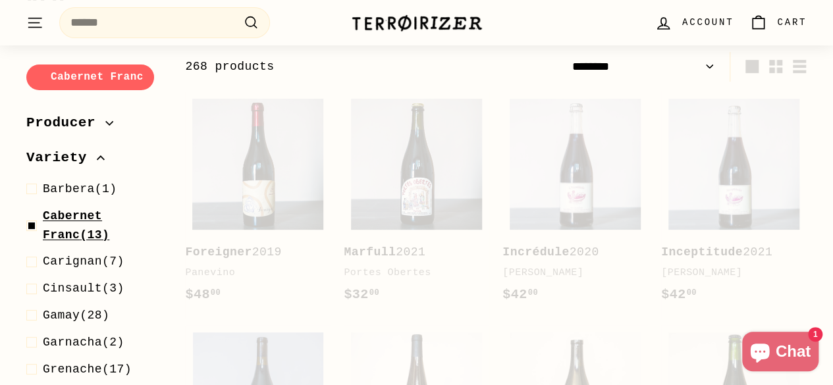
select select "******"
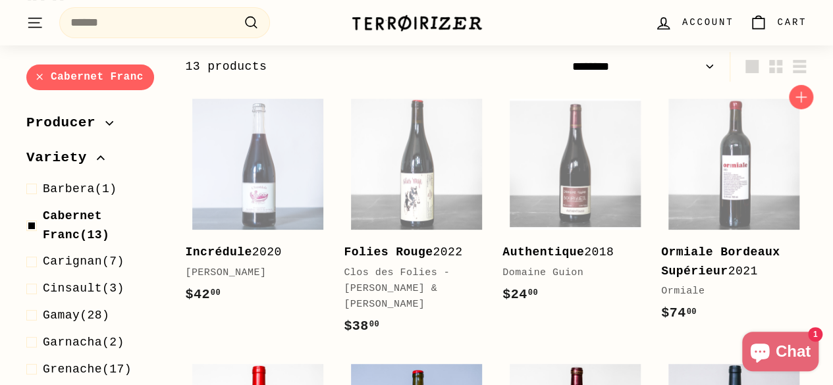
click at [719, 271] on b "Ormiale Bordeaux Supérieur" at bounding box center [720, 262] width 119 height 32
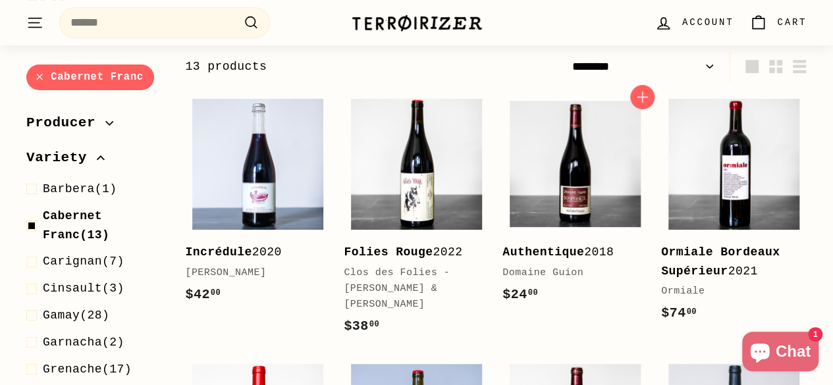
click at [570, 246] on b "Authentique" at bounding box center [544, 252] width 82 height 13
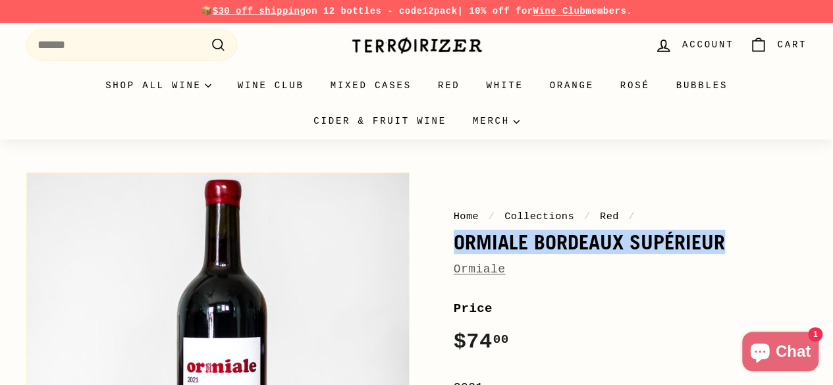
drag, startPoint x: 454, startPoint y: 246, endPoint x: 723, endPoint y: 244, distance: 268.7
click at [723, 244] on h1 "Ormiale Bordeaux Supérieur" at bounding box center [631, 242] width 354 height 22
click at [543, 239] on h1 "Ormiale Bordeaux Supérieur" at bounding box center [631, 242] width 354 height 22
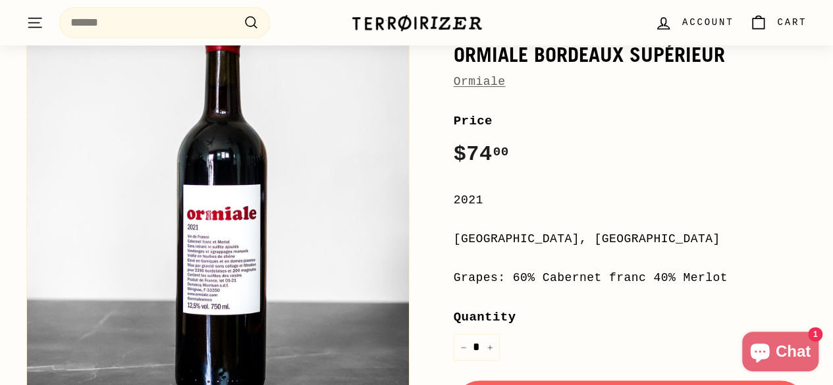
scroll to position [186, 0]
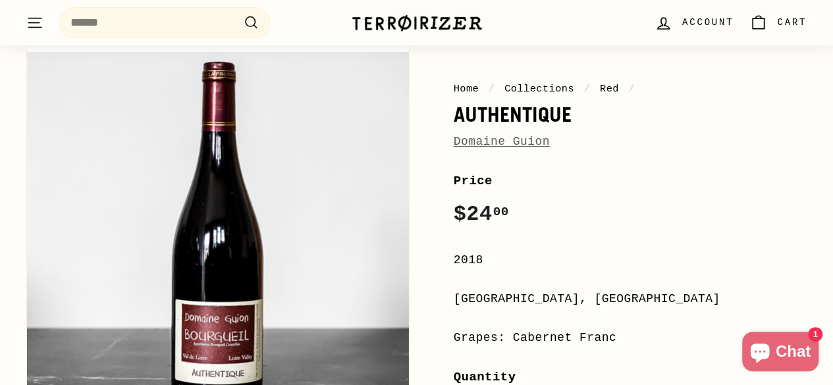
scroll to position [124, 0]
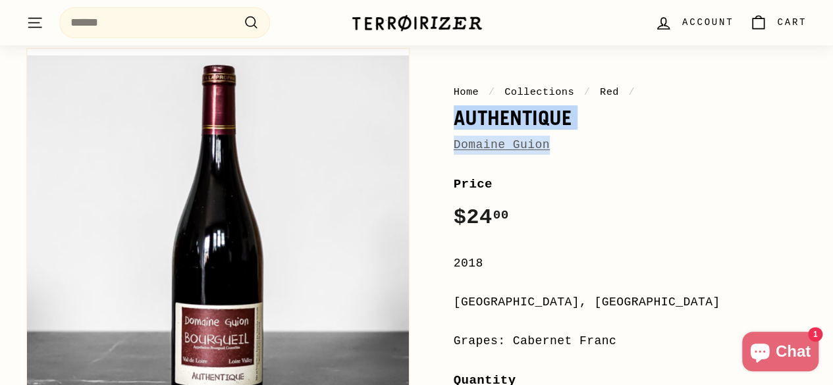
drag, startPoint x: 449, startPoint y: 111, endPoint x: 540, endPoint y: 148, distance: 98.1
click at [540, 148] on div "Home / Collections / Red / Authentique [GEOGRAPHIC_DATA] Price Regular price $2…" at bounding box center [615, 359] width 383 height 636
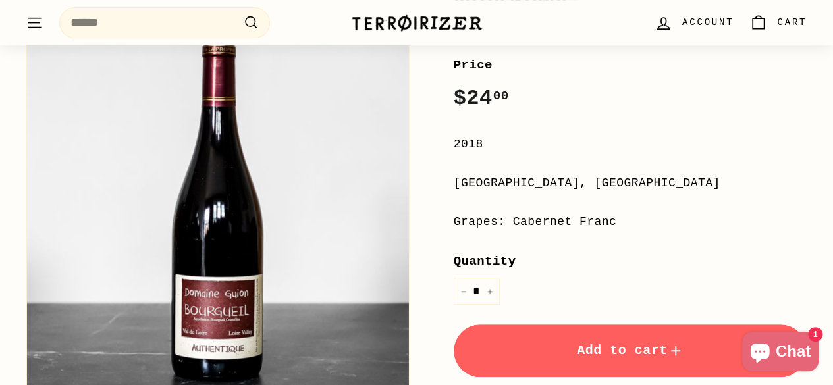
scroll to position [246, 0]
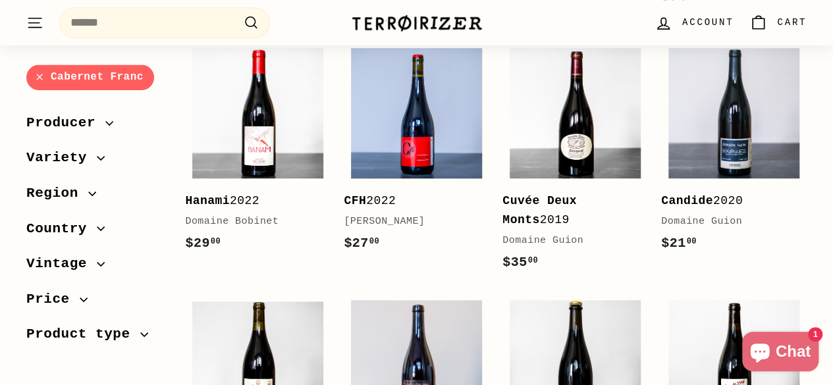
scroll to position [516, 0]
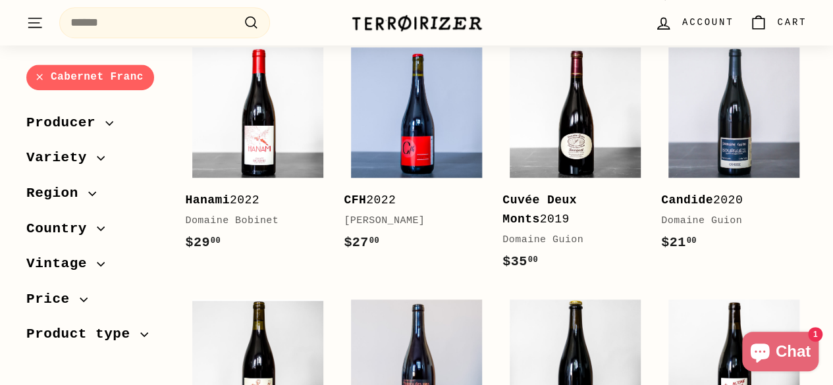
click at [90, 161] on span "Variety" at bounding box center [61, 158] width 70 height 22
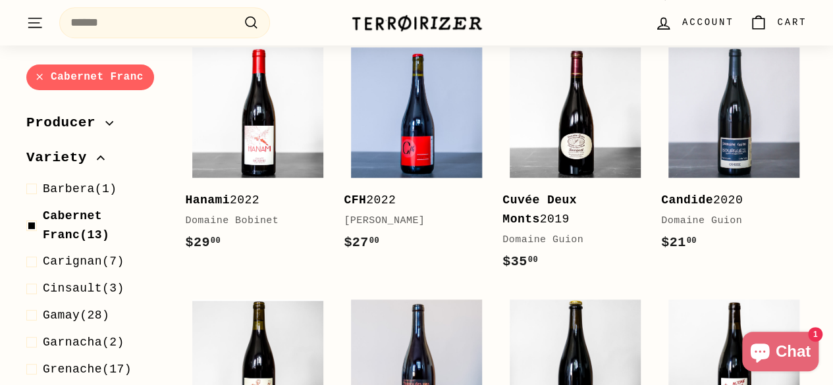
click at [90, 161] on span "Variety" at bounding box center [61, 158] width 70 height 22
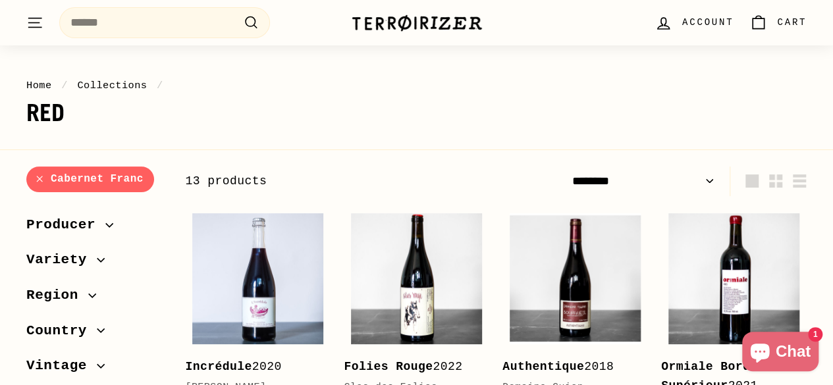
scroll to position [84, 0]
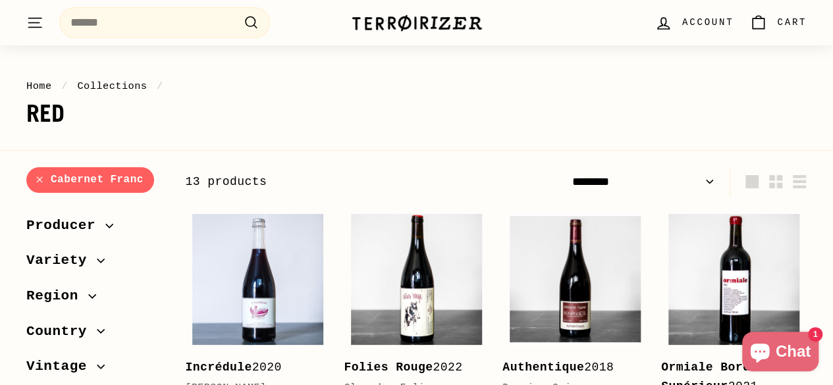
click at [715, 172] on select "**********" at bounding box center [642, 182] width 153 height 30
select select "**********"
click at [566, 167] on select "**********" at bounding box center [642, 182] width 153 height 30
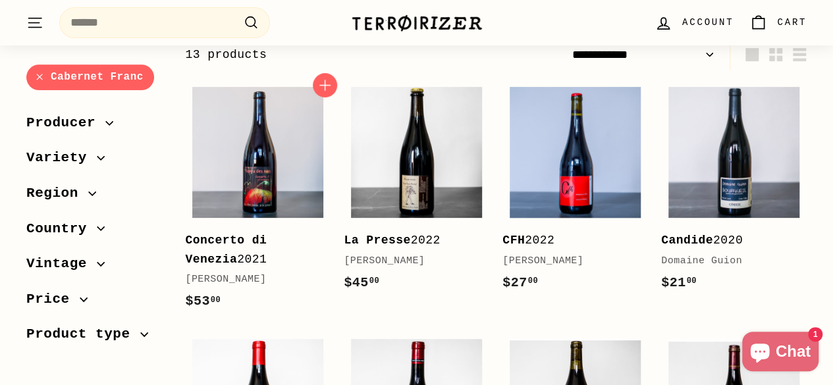
scroll to position [214, 0]
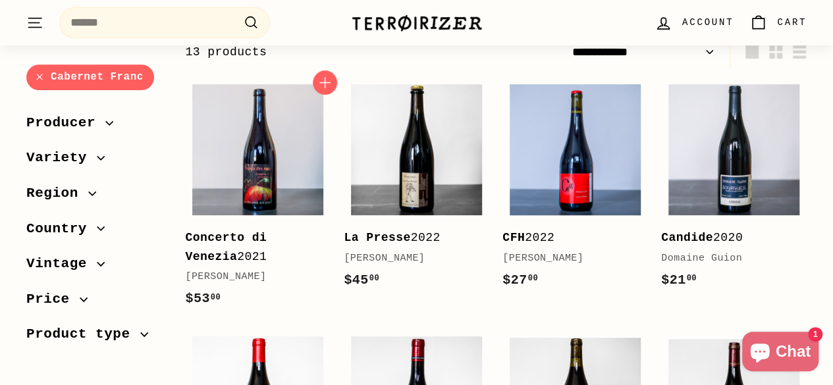
click at [267, 238] on b "Concerto di Venezia" at bounding box center [226, 247] width 82 height 32
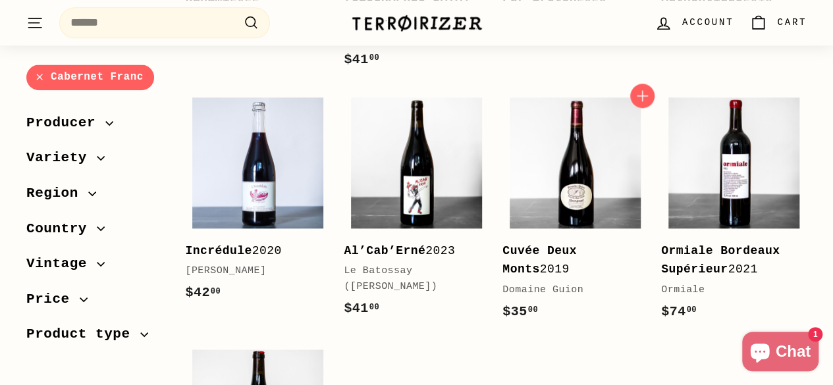
scroll to position [733, 0]
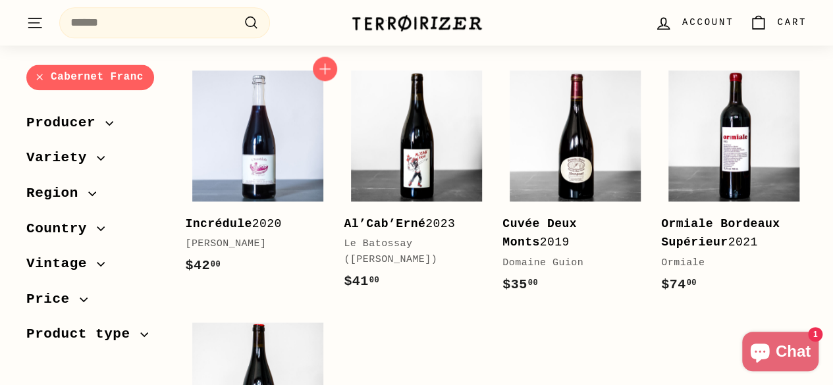
click at [227, 229] on b "Incrédule" at bounding box center [218, 223] width 67 height 13
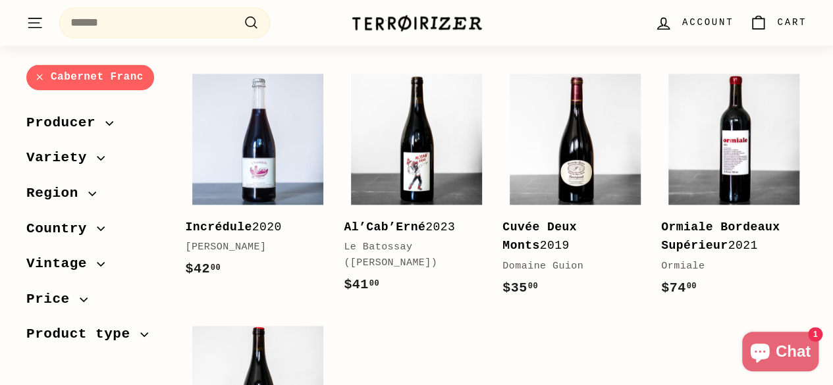
click at [55, 160] on span "Variety" at bounding box center [61, 158] width 70 height 22
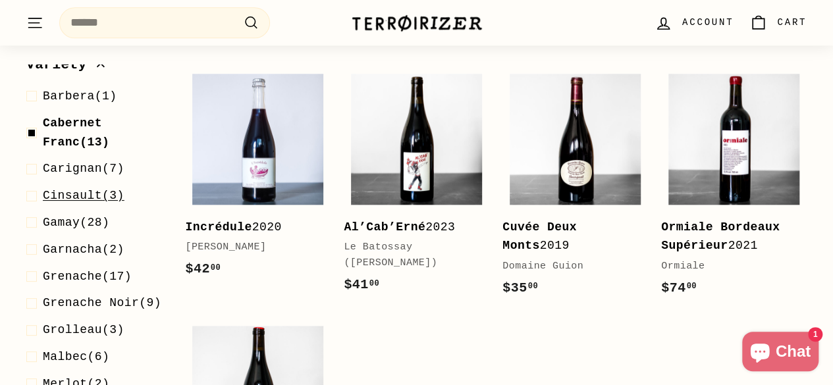
scroll to position [95, 0]
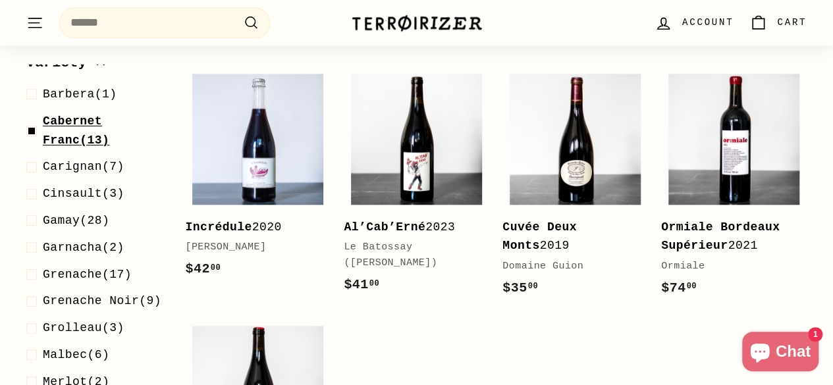
click at [33, 132] on span at bounding box center [34, 131] width 16 height 38
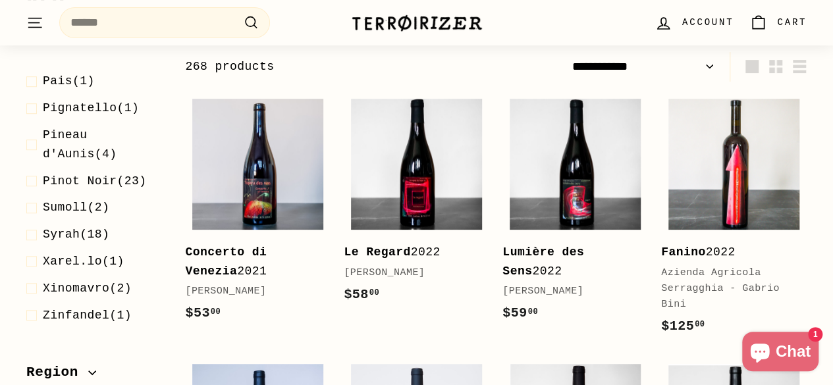
scroll to position [433, 0]
click at [45, 213] on span "Sumoll" at bounding box center [65, 206] width 45 height 13
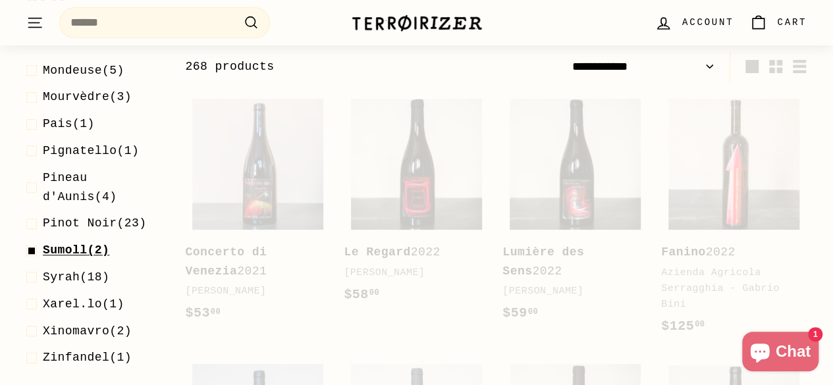
scroll to position [477, 0]
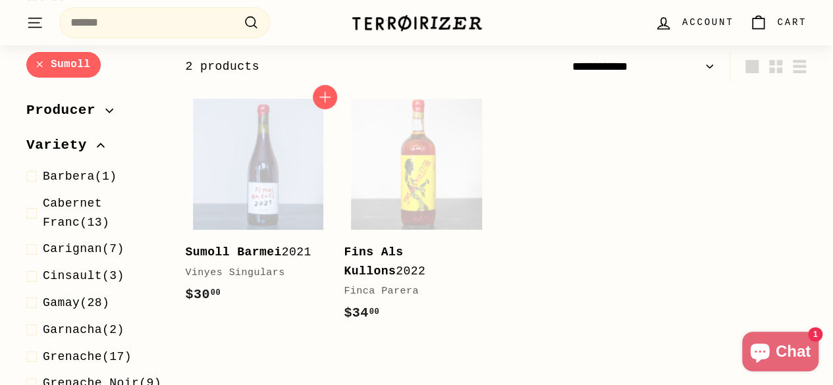
click at [223, 241] on link "Sumoll Barmei 2021 Vinyes Singulars $30 00 $30.00" at bounding box center [258, 205] width 146 height 227
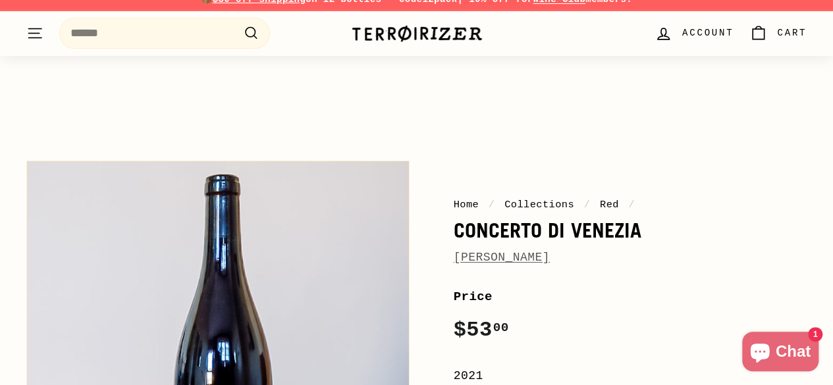
scroll to position [11, 0]
drag, startPoint x: 451, startPoint y: 231, endPoint x: 598, endPoint y: 252, distance: 149.1
drag, startPoint x: 584, startPoint y: 244, endPoint x: 457, endPoint y: 225, distance: 127.8
click at [457, 225] on h1 "Concerto di Venezia" at bounding box center [631, 231] width 354 height 22
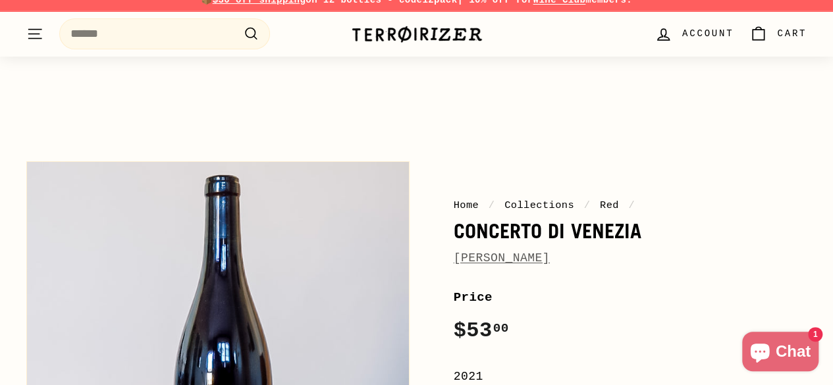
drag, startPoint x: 457, startPoint y: 225, endPoint x: 601, endPoint y: 250, distance: 146.4
click at [601, 250] on div "Home / Collections / Red / Concerto di [PERSON_NAME]" at bounding box center [631, 233] width 354 height 70
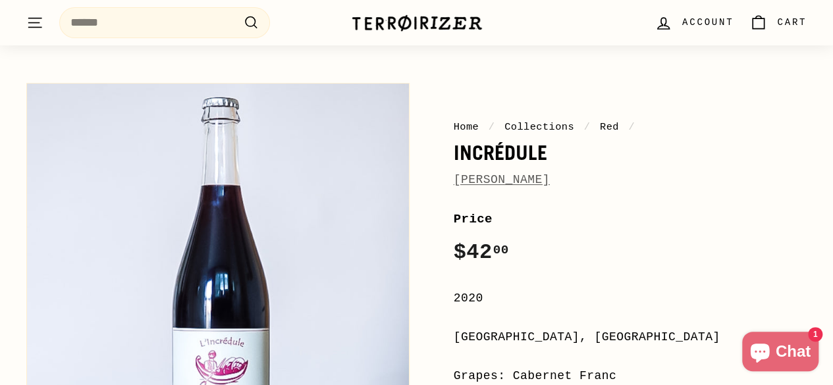
scroll to position [63, 0]
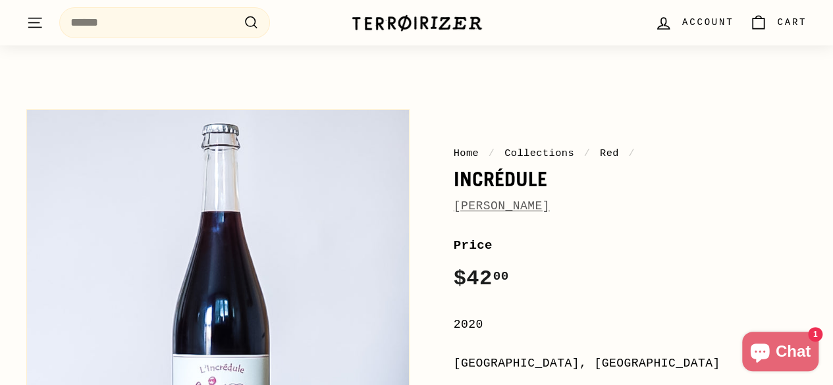
drag, startPoint x: 450, startPoint y: 180, endPoint x: 572, endPoint y: 207, distance: 125.5
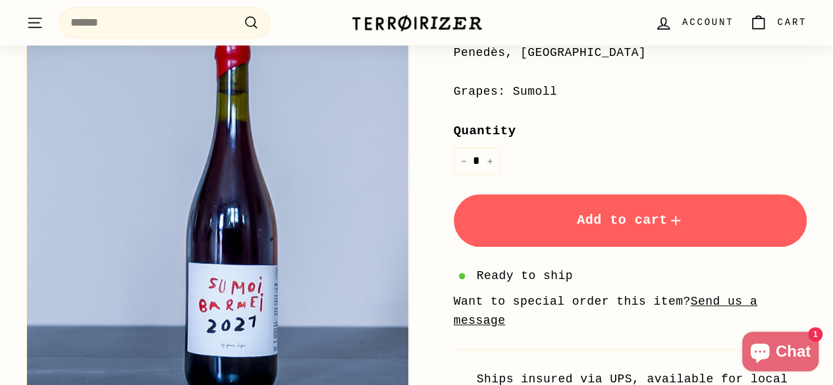
scroll to position [373, 0]
